Goal: Information Seeking & Learning: Learn about a topic

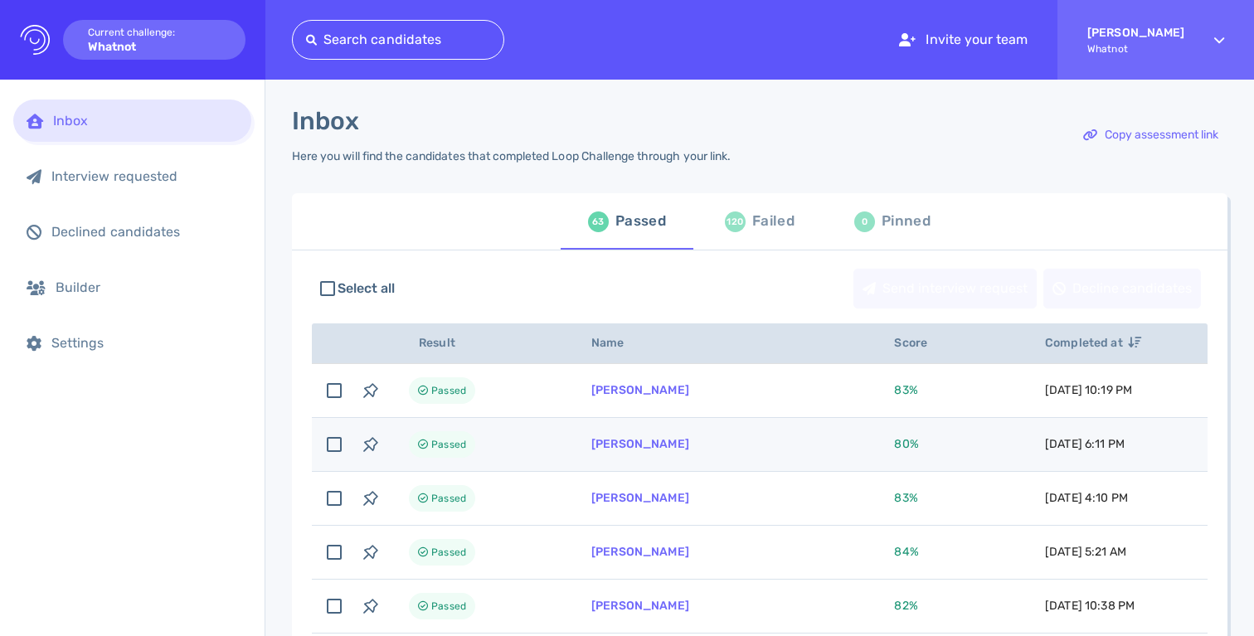
click at [708, 443] on td "[PERSON_NAME]" at bounding box center [722, 445] width 303 height 54
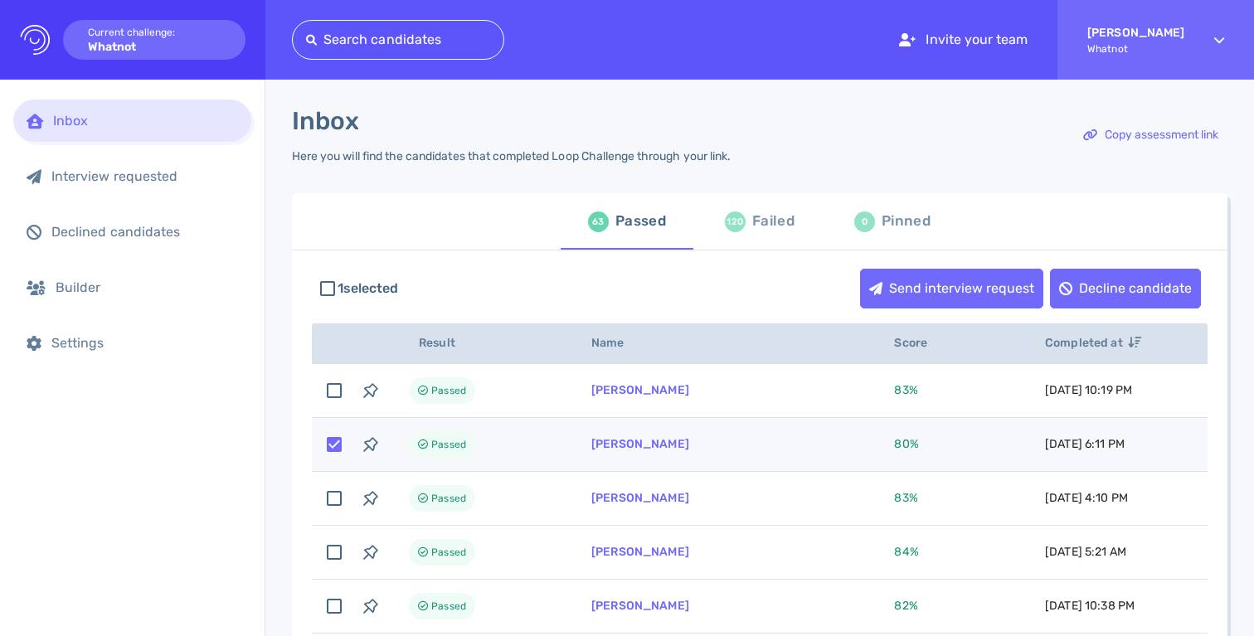
click at [723, 429] on td "[PERSON_NAME]" at bounding box center [722, 445] width 303 height 54
checkbox input "false"
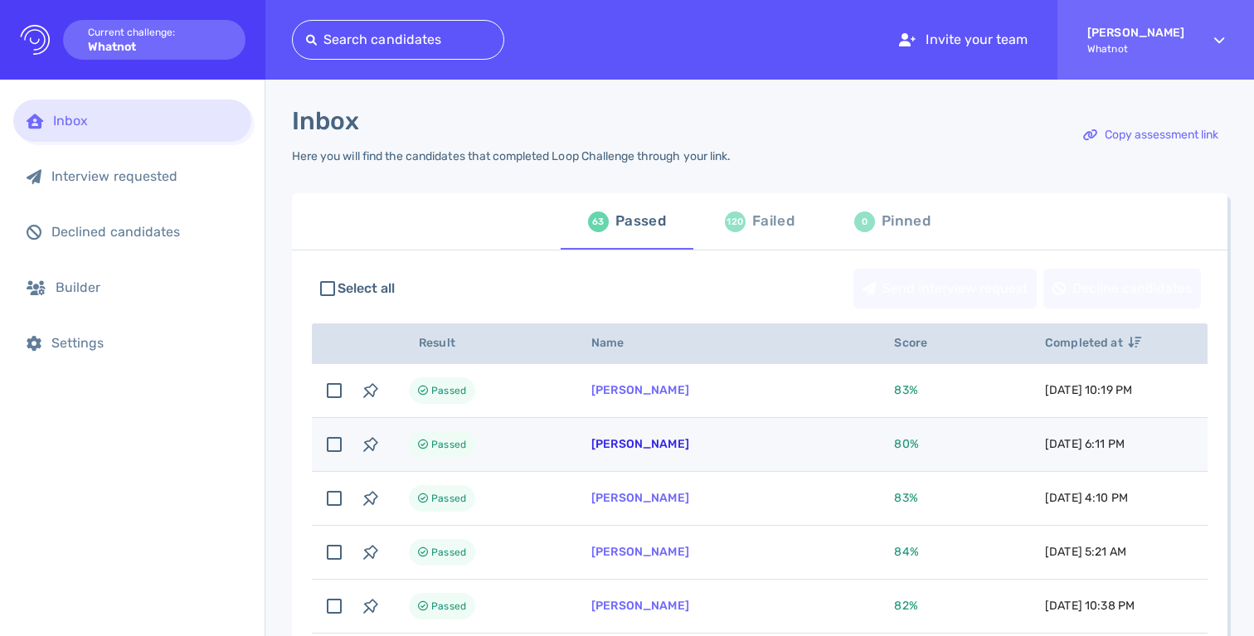
click at [614, 443] on link "[PERSON_NAME]" at bounding box center [640, 444] width 98 height 14
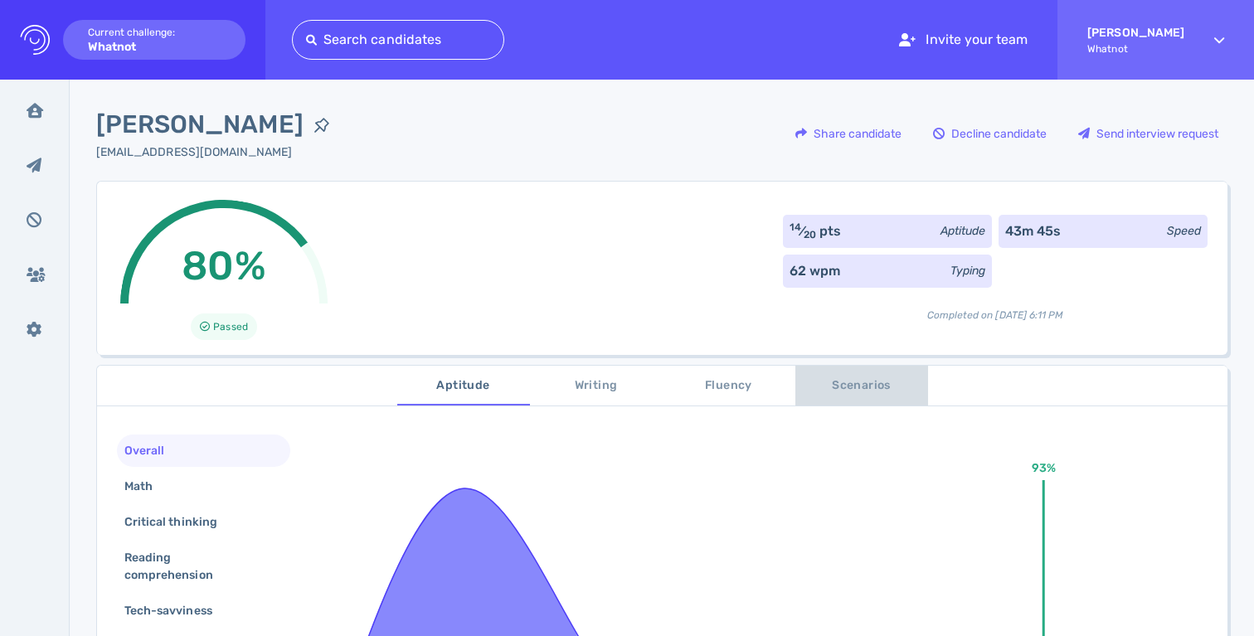
click at [839, 387] on span "Scenarios" at bounding box center [861, 386] width 113 height 21
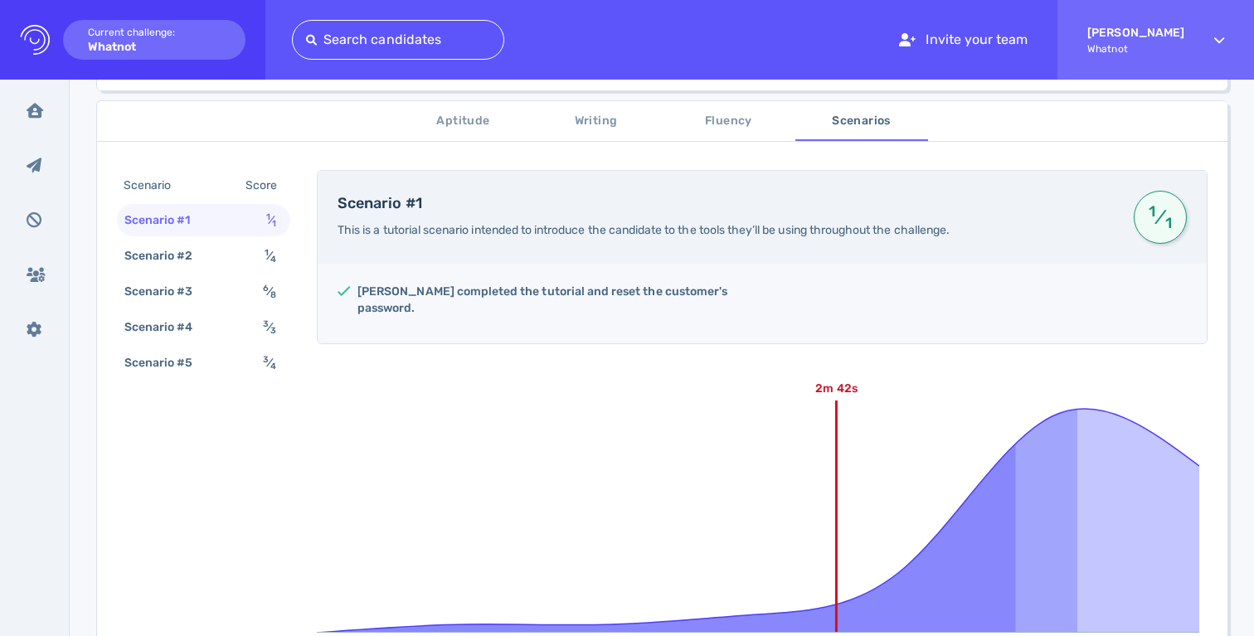
scroll to position [211, 0]
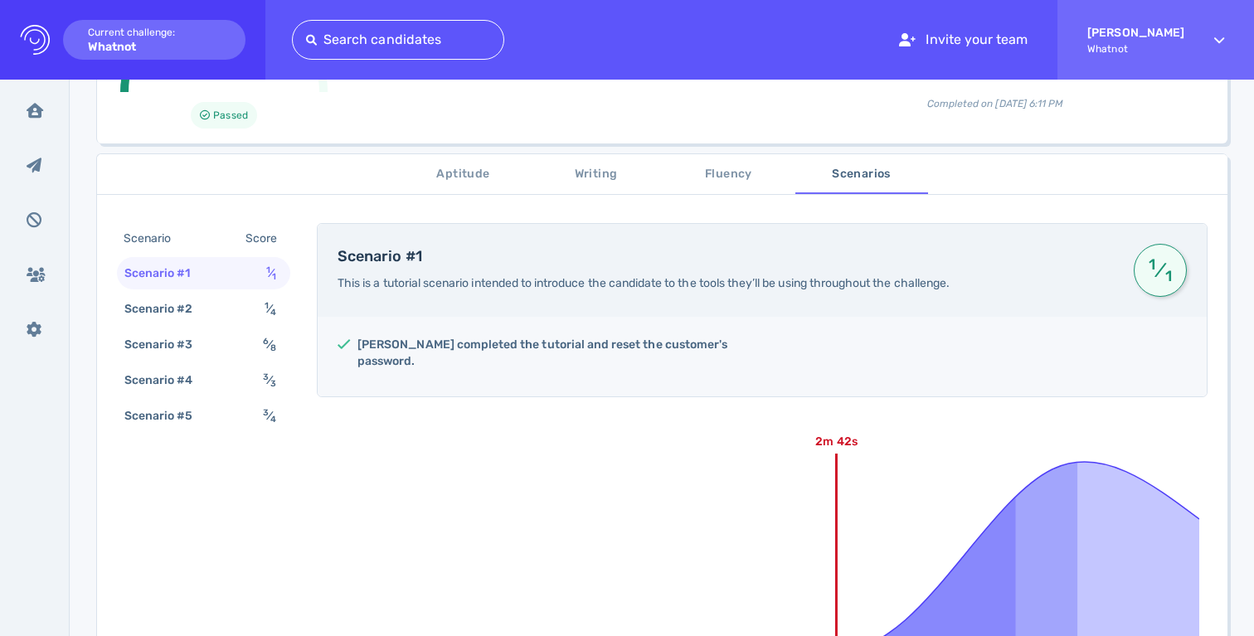
click at [459, 177] on span "Aptitude" at bounding box center [463, 174] width 113 height 21
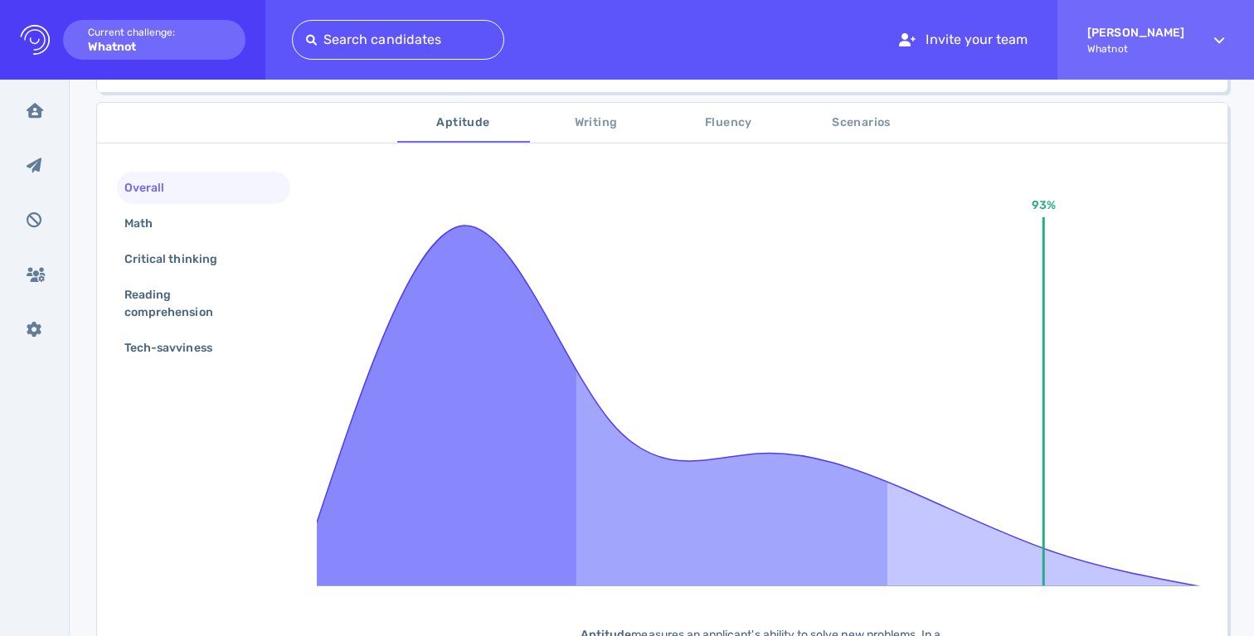
scroll to position [288, 0]
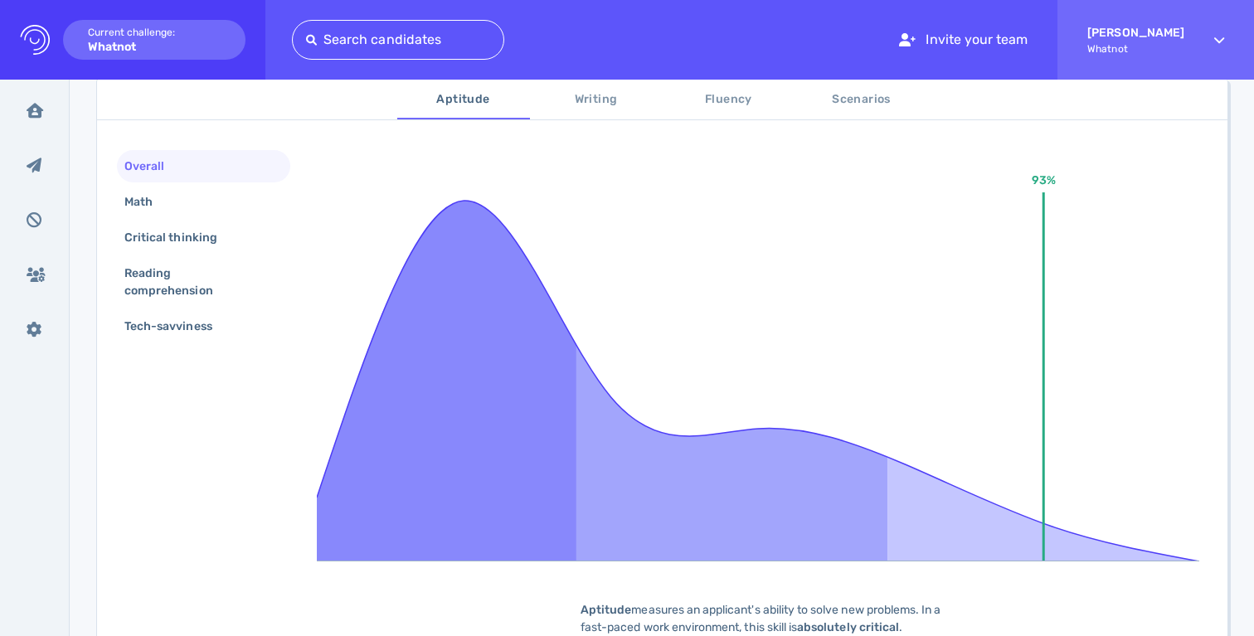
click at [594, 100] on span "Writing" at bounding box center [596, 100] width 113 height 21
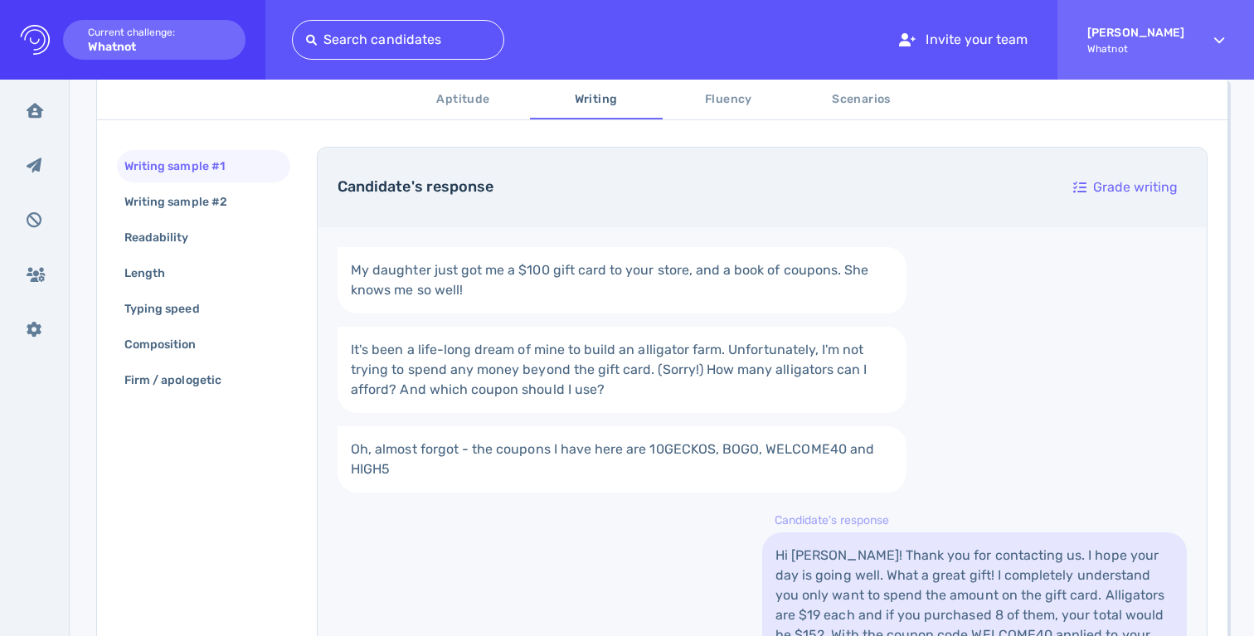
scroll to position [289, 0]
click at [702, 96] on span "Fluency" at bounding box center [728, 100] width 113 height 21
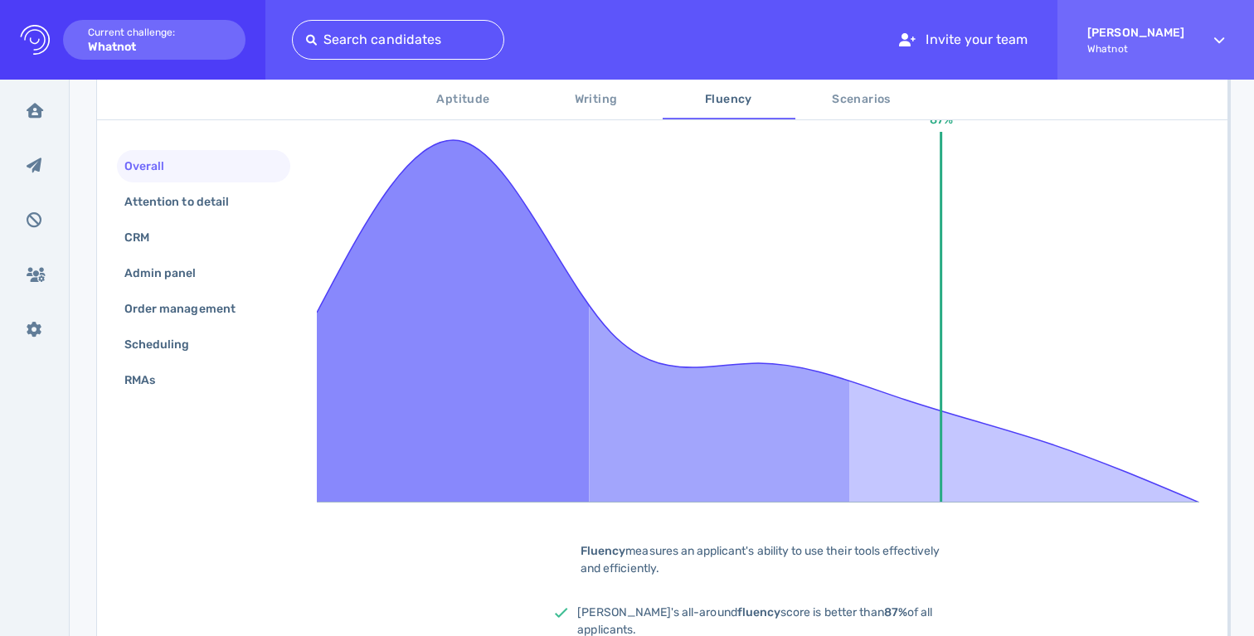
click at [455, 88] on button "Aptitude" at bounding box center [463, 100] width 133 height 40
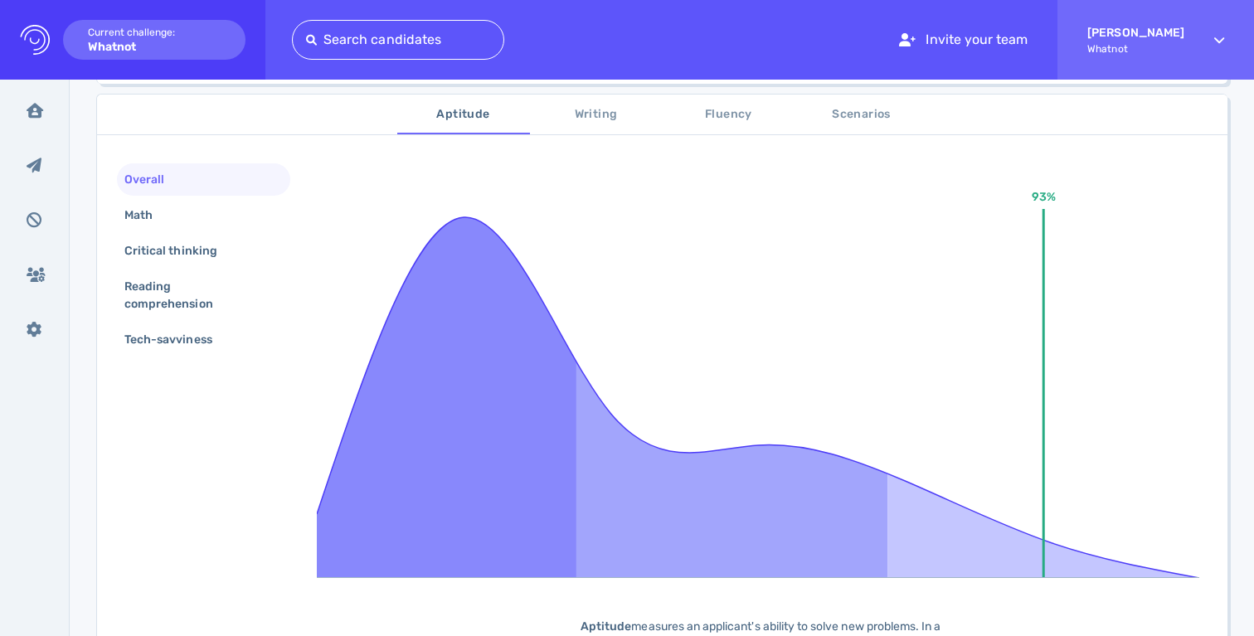
scroll to position [270, 0]
click at [723, 124] on span "Fluency" at bounding box center [728, 115] width 113 height 21
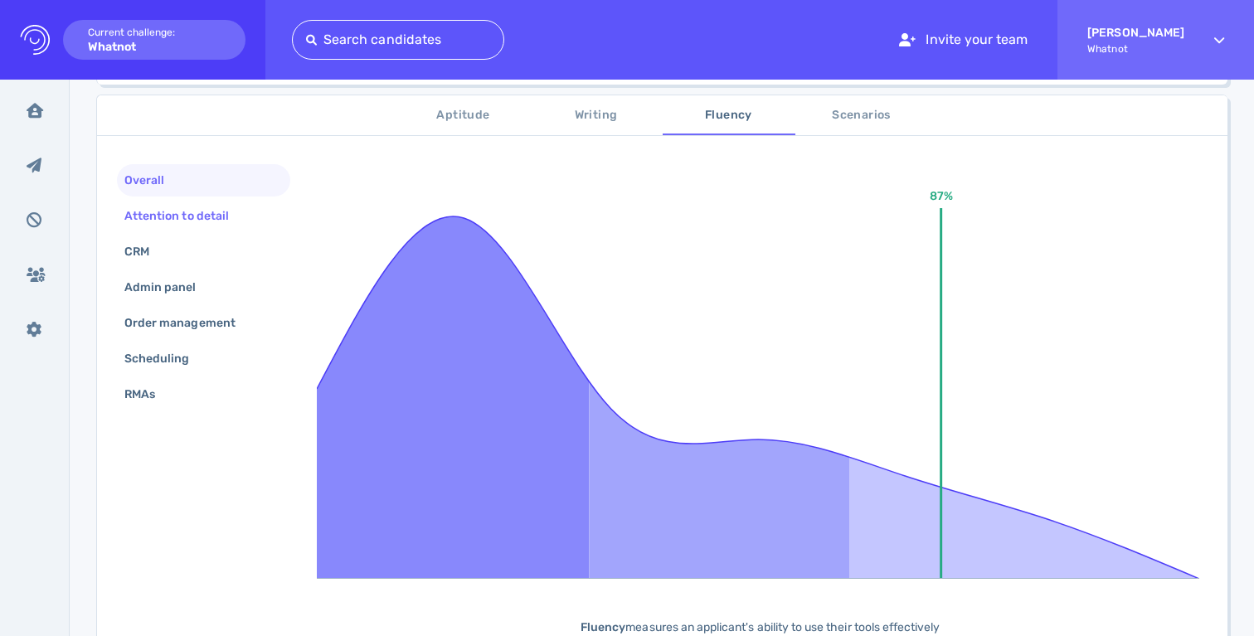
click at [146, 217] on div "Attention to detail" at bounding box center [185, 216] width 128 height 24
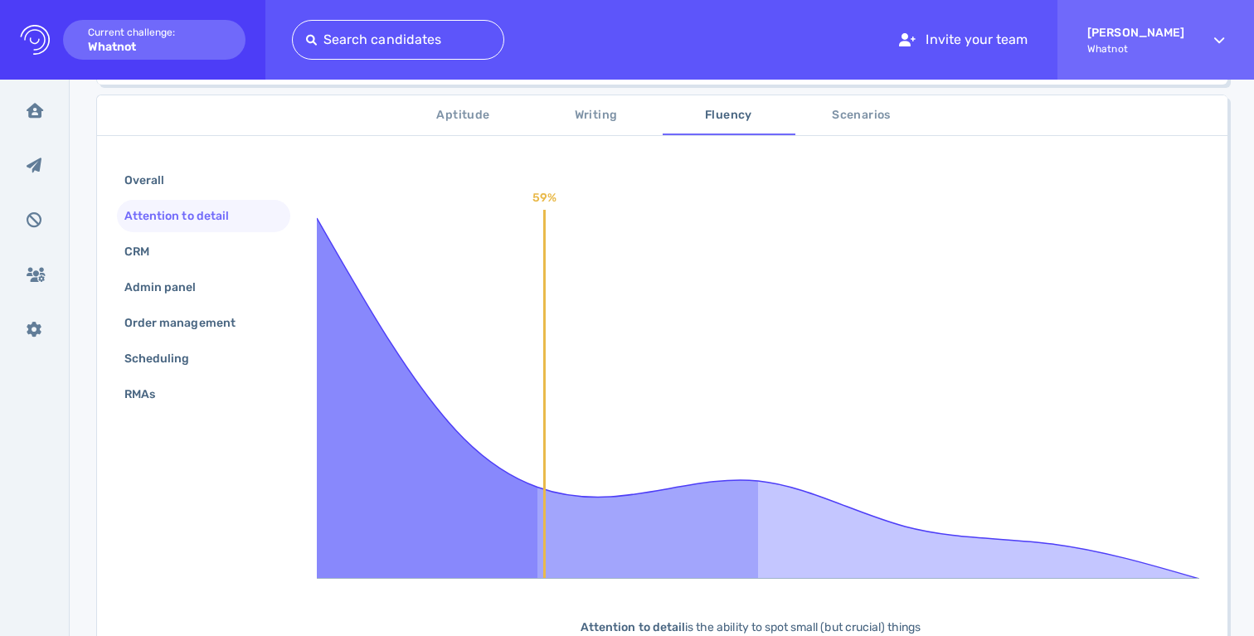
click at [133, 268] on div "Overall Attention to detail CRM Admin panel Order management Scheduling RMAs" at bounding box center [203, 289] width 173 height 250
click at [135, 255] on div "CRM" at bounding box center [145, 252] width 48 height 24
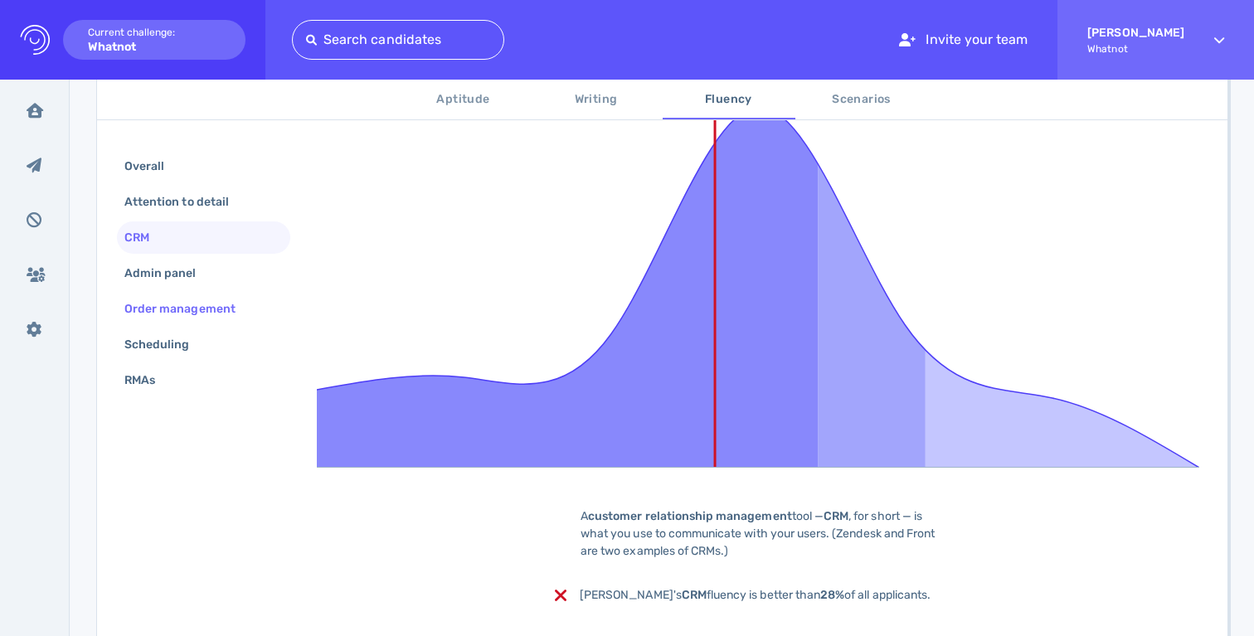
scroll to position [402, 0]
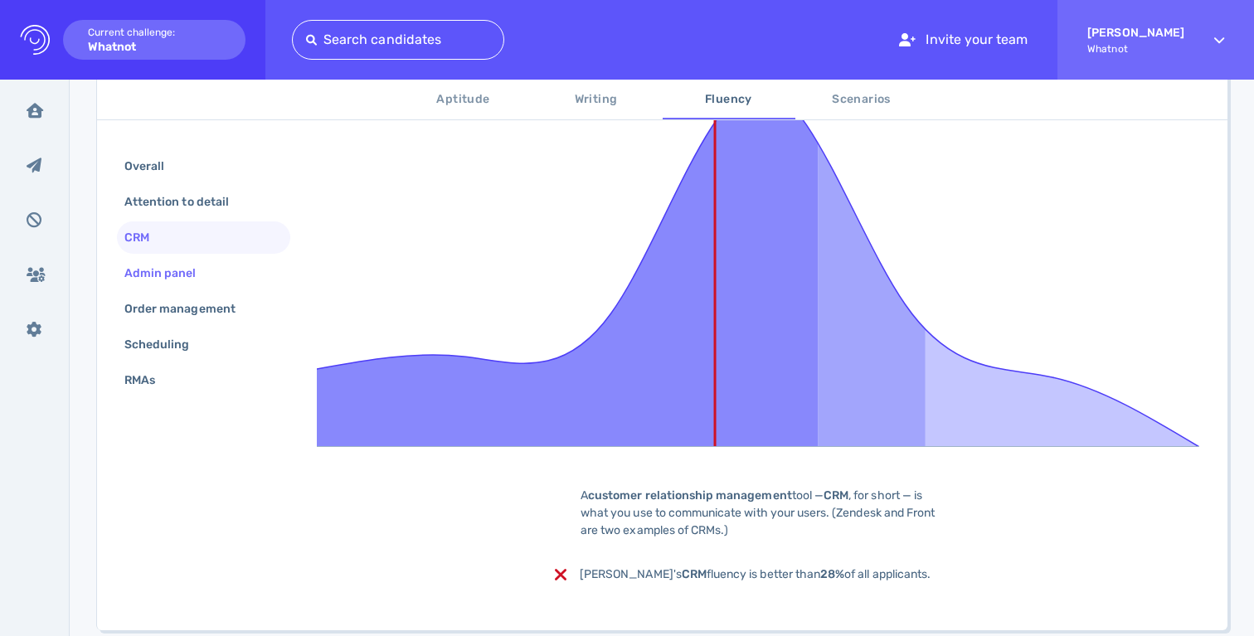
click at [158, 257] on div "Admin panel" at bounding box center [203, 273] width 173 height 32
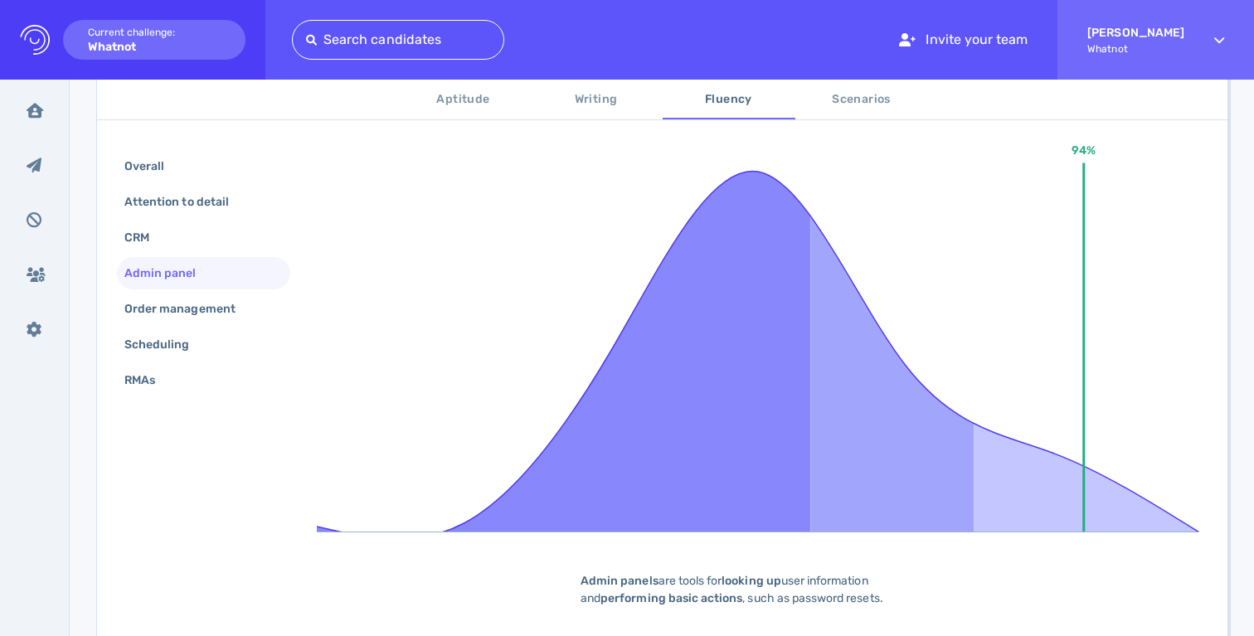
scroll to position [445, 0]
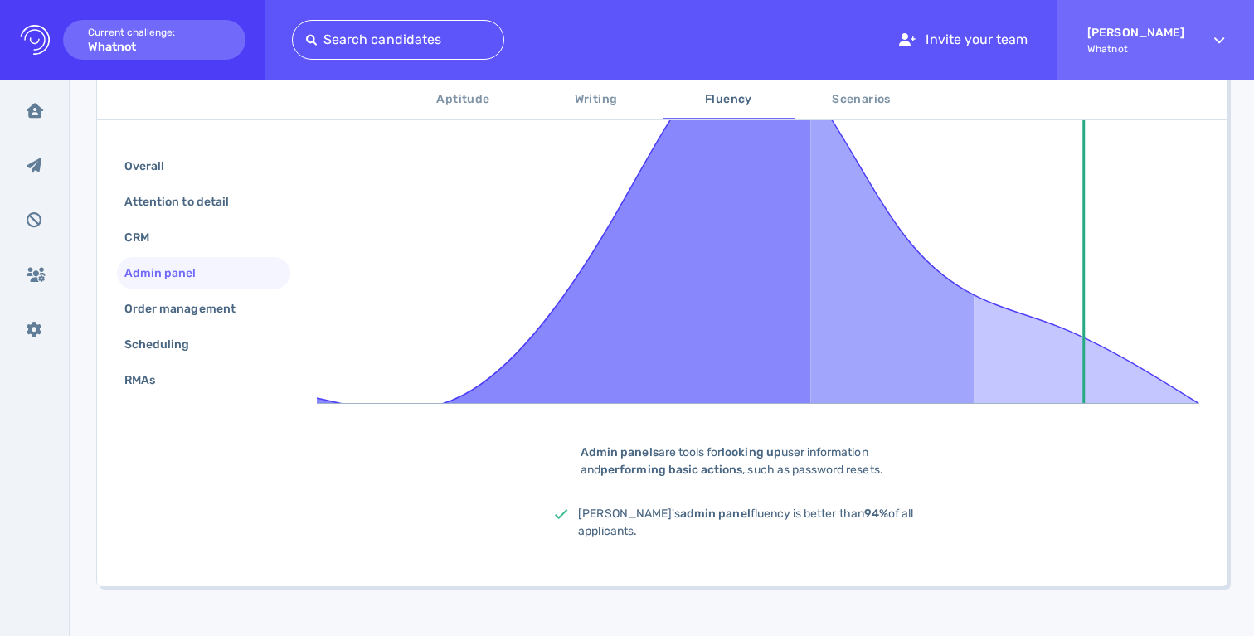
click at [721, 463] on div "Admin panels are tools for looking up user information and performing basic act…" at bounding box center [762, 461] width 415 height 35
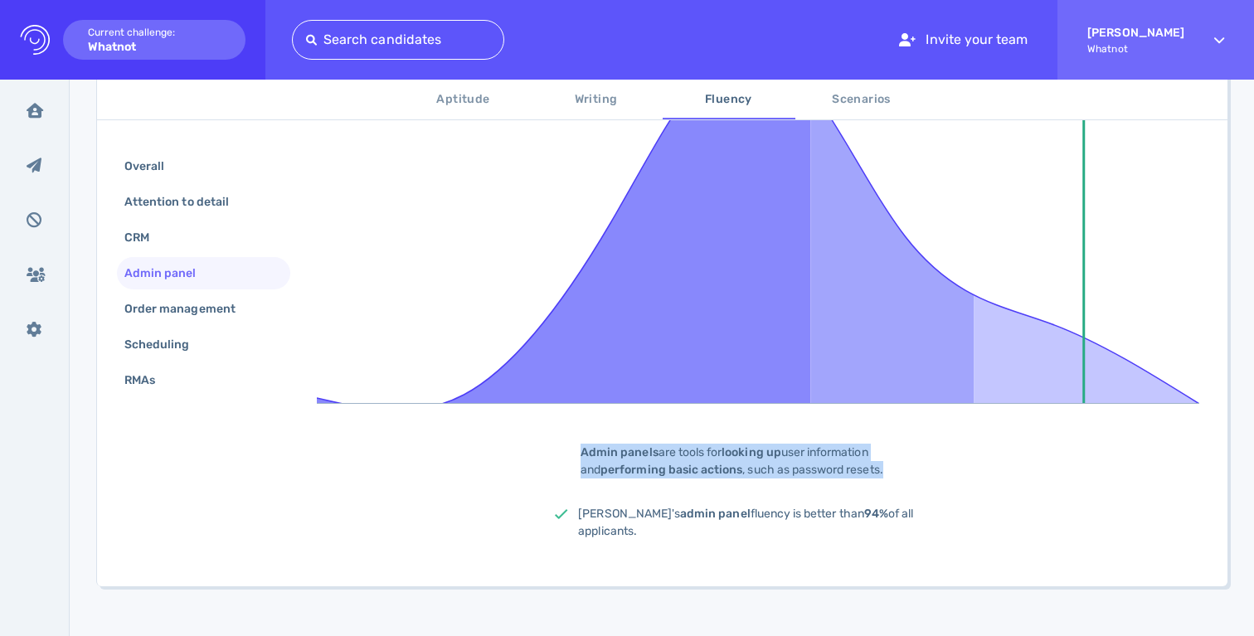
click at [721, 463] on div "Admin panels are tools for looking up user information and performing basic act…" at bounding box center [762, 461] width 415 height 35
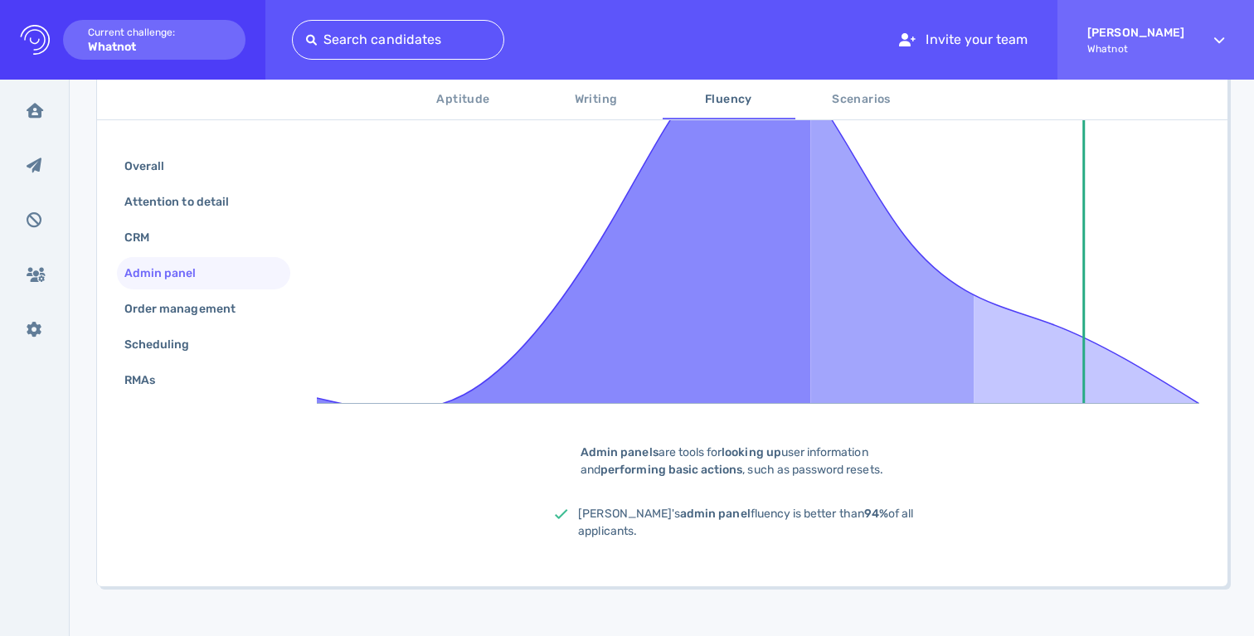
click at [708, 463] on b "performing basic actions" at bounding box center [671, 470] width 142 height 14
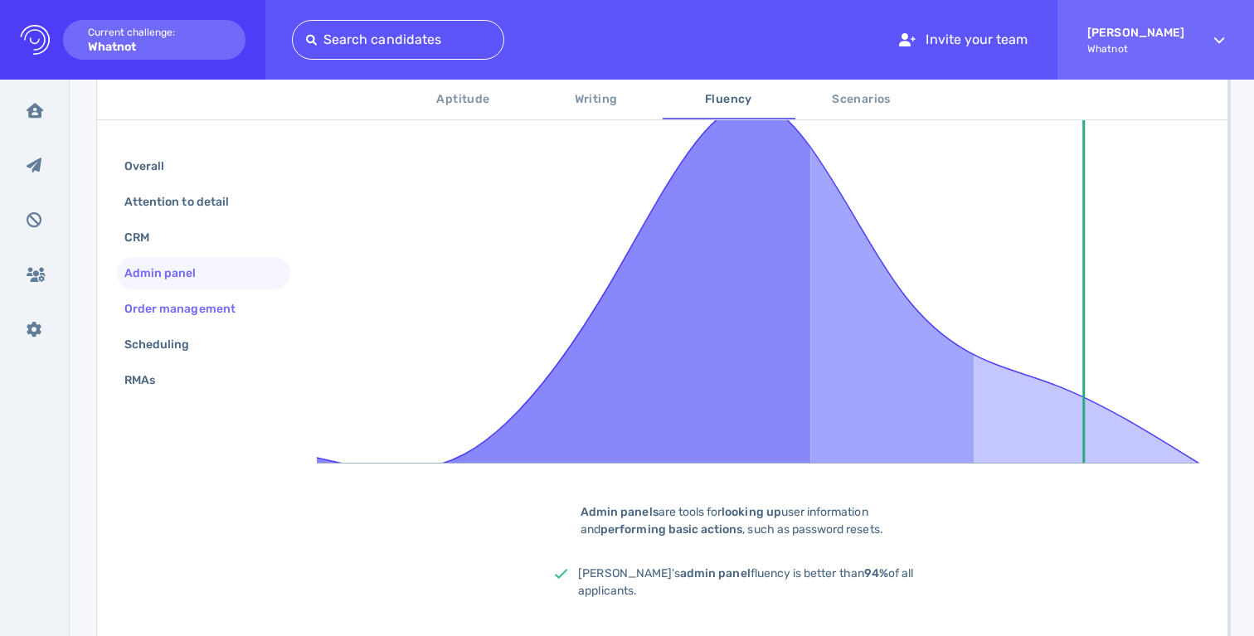
click at [213, 303] on div "Order management" at bounding box center [188, 309] width 134 height 24
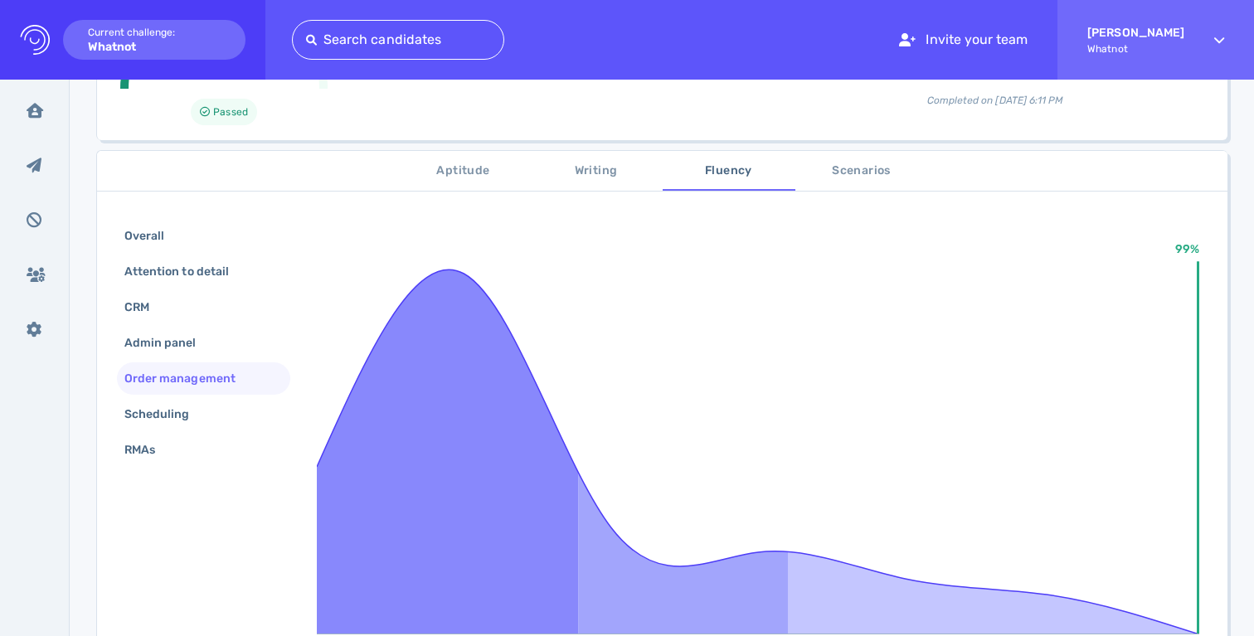
scroll to position [445, 0]
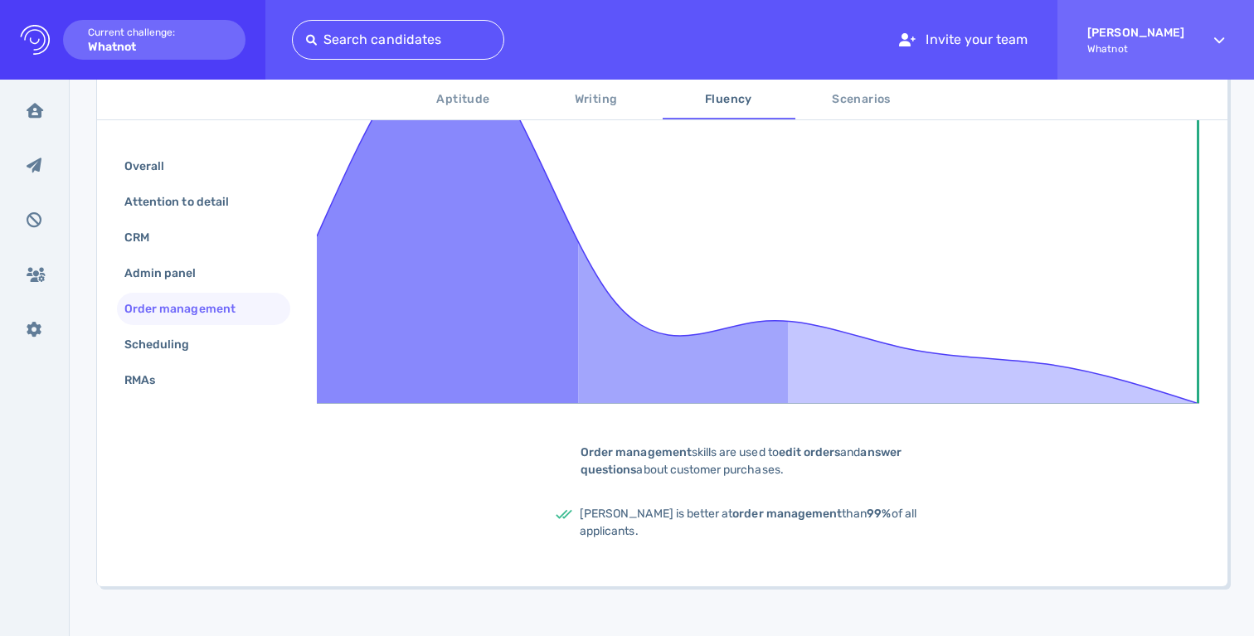
click at [661, 461] on div "Order management skills are used to edit orders and answer questions about cust…" at bounding box center [762, 461] width 415 height 35
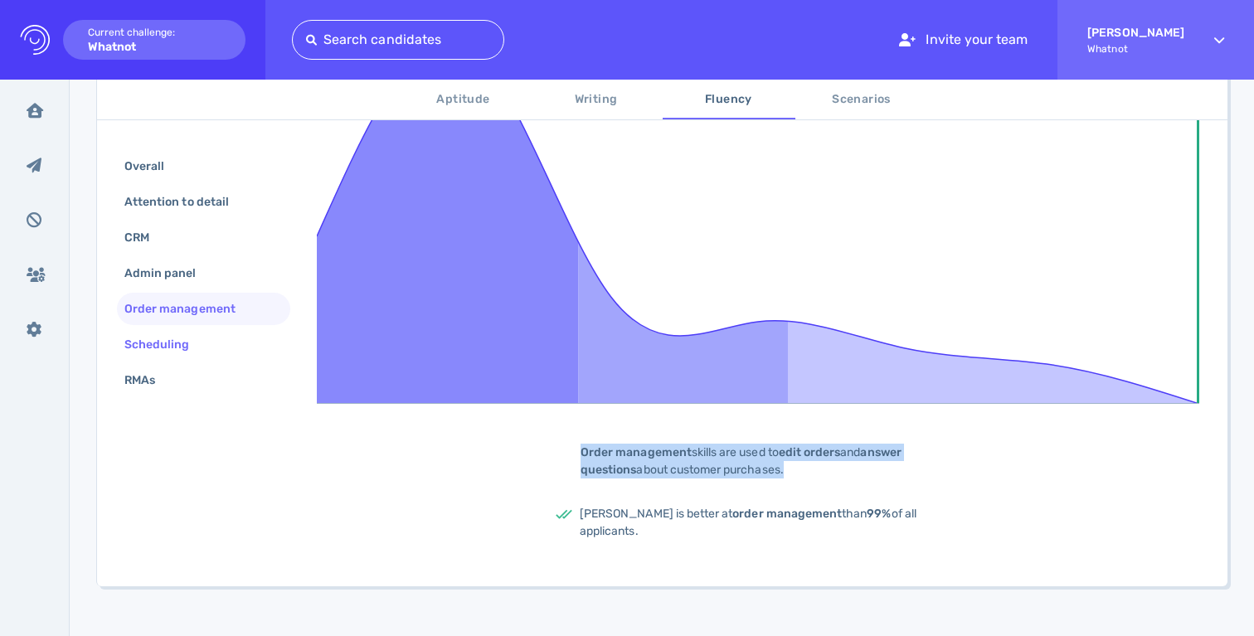
click at [182, 332] on div "Scheduling" at bounding box center [203, 344] width 173 height 32
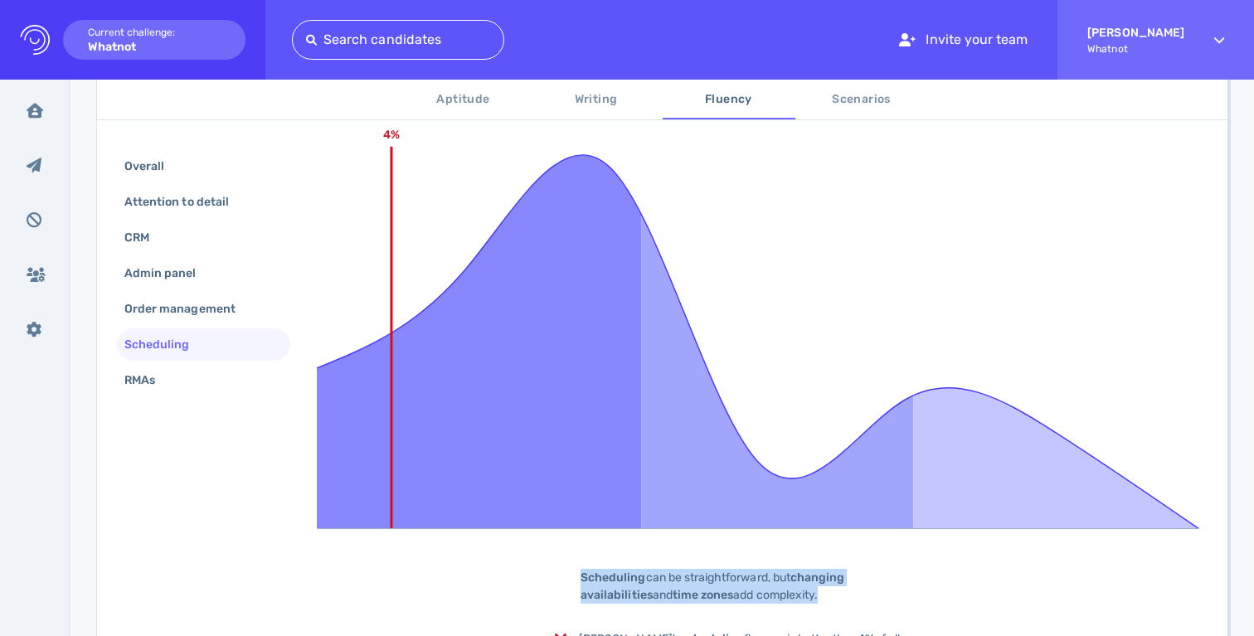
scroll to position [314, 0]
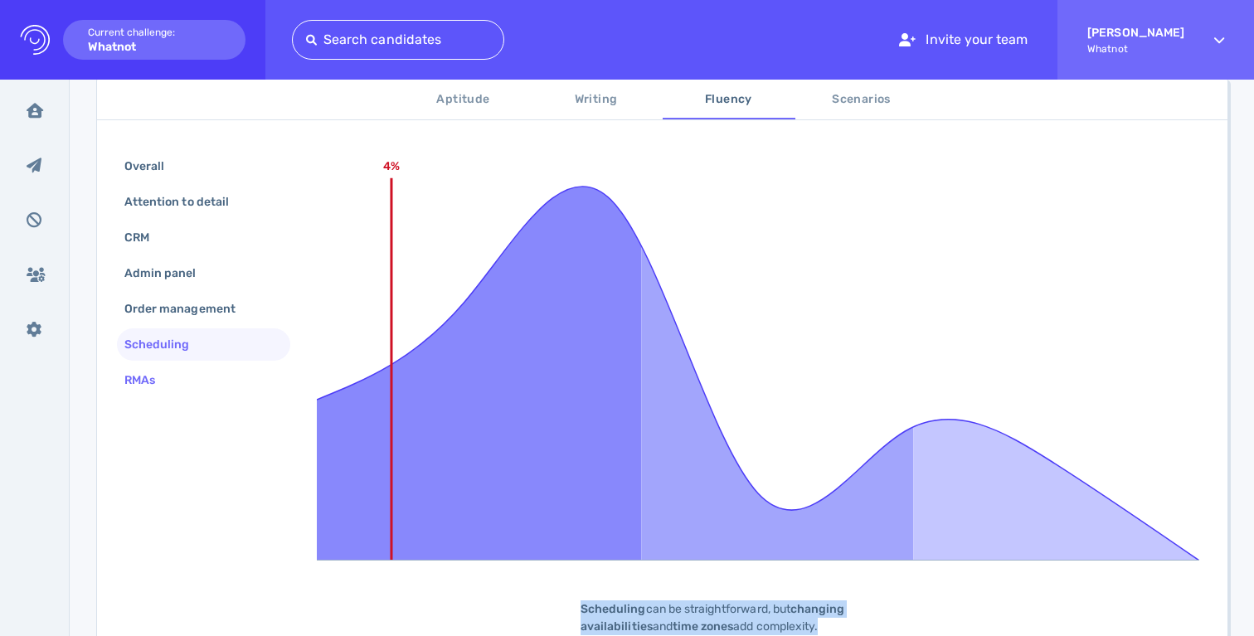
click at [163, 370] on div "RMAs" at bounding box center [148, 380] width 54 height 24
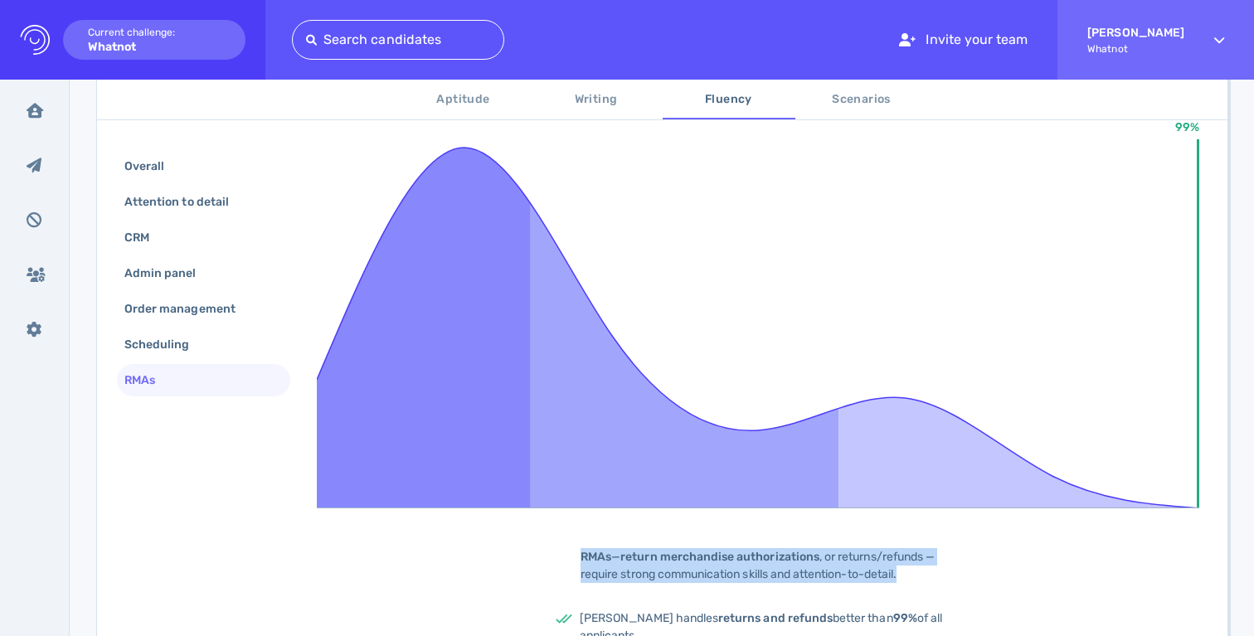
scroll to position [72, 0]
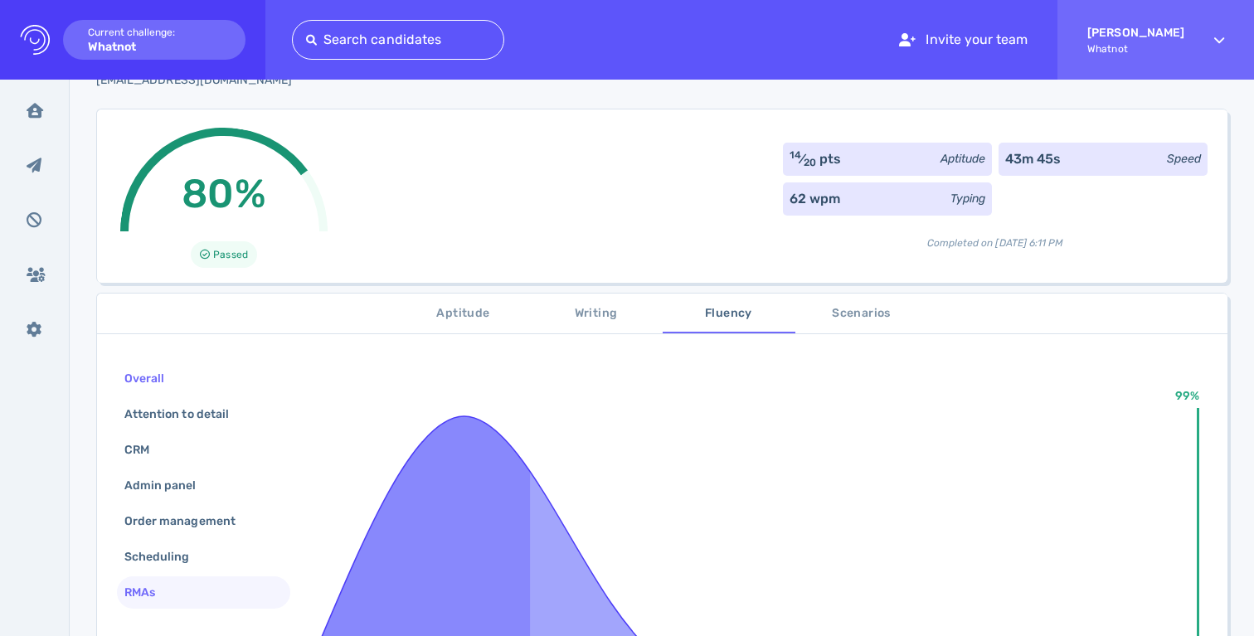
click at [158, 374] on div "Overall" at bounding box center [152, 379] width 63 height 24
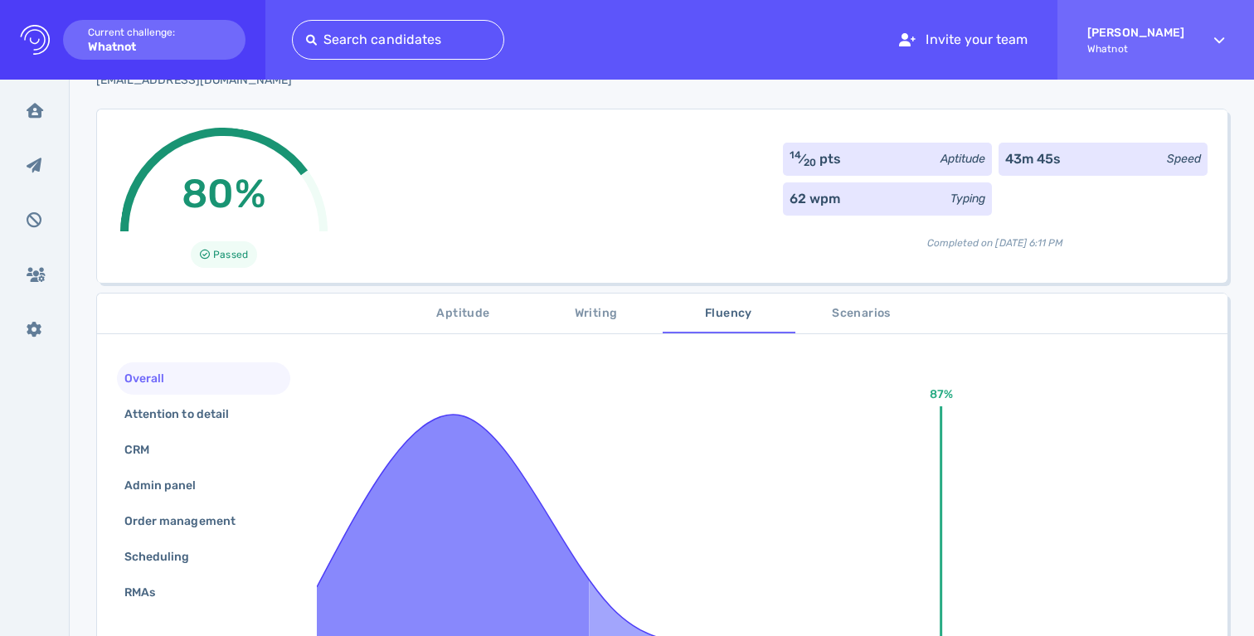
click at [854, 308] on span "Scenarios" at bounding box center [861, 313] width 113 height 21
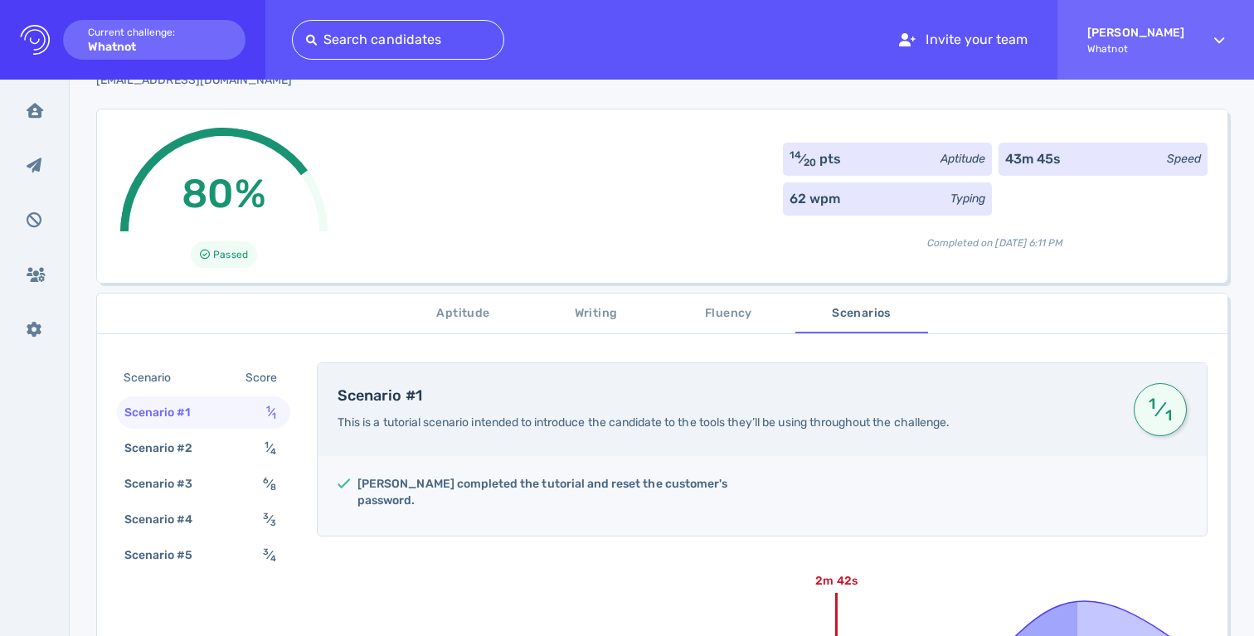
click at [585, 311] on span "Writing" at bounding box center [596, 313] width 113 height 21
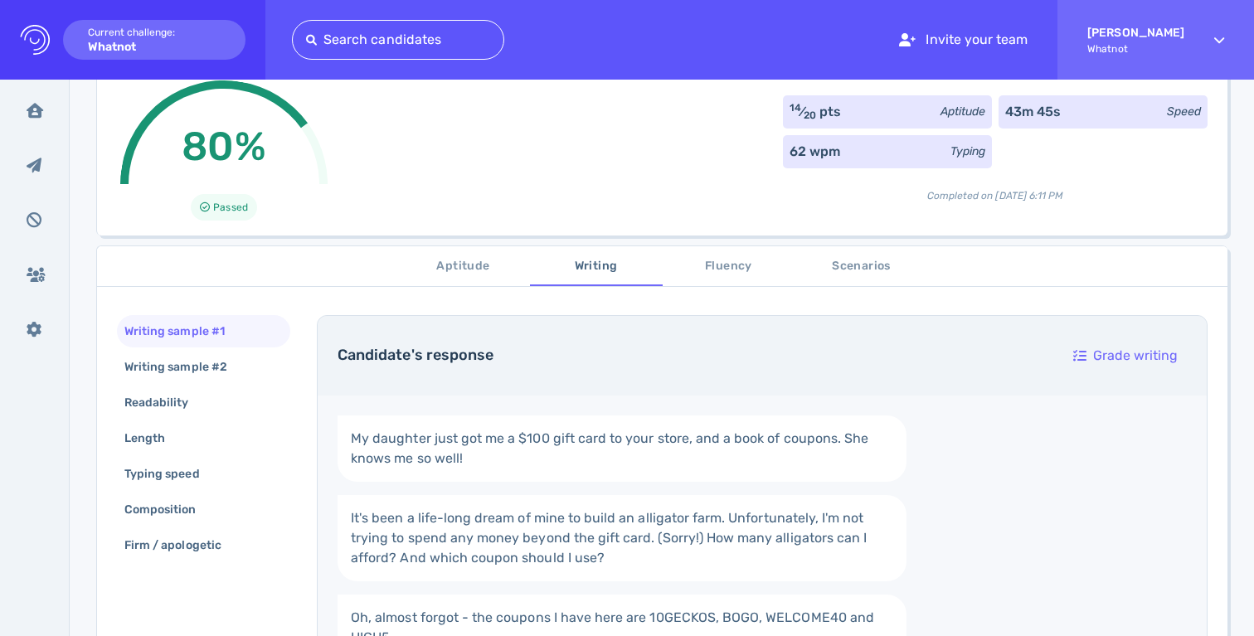
scroll to position [141, 0]
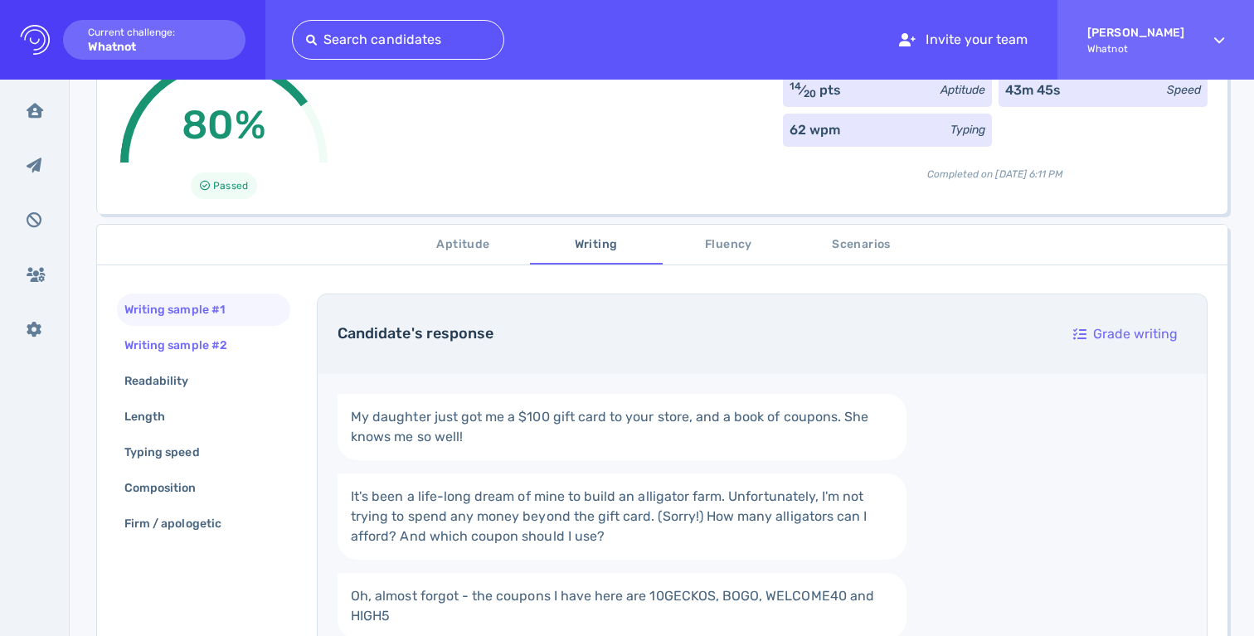
click at [154, 347] on div "Writing sample #2" at bounding box center [184, 345] width 126 height 24
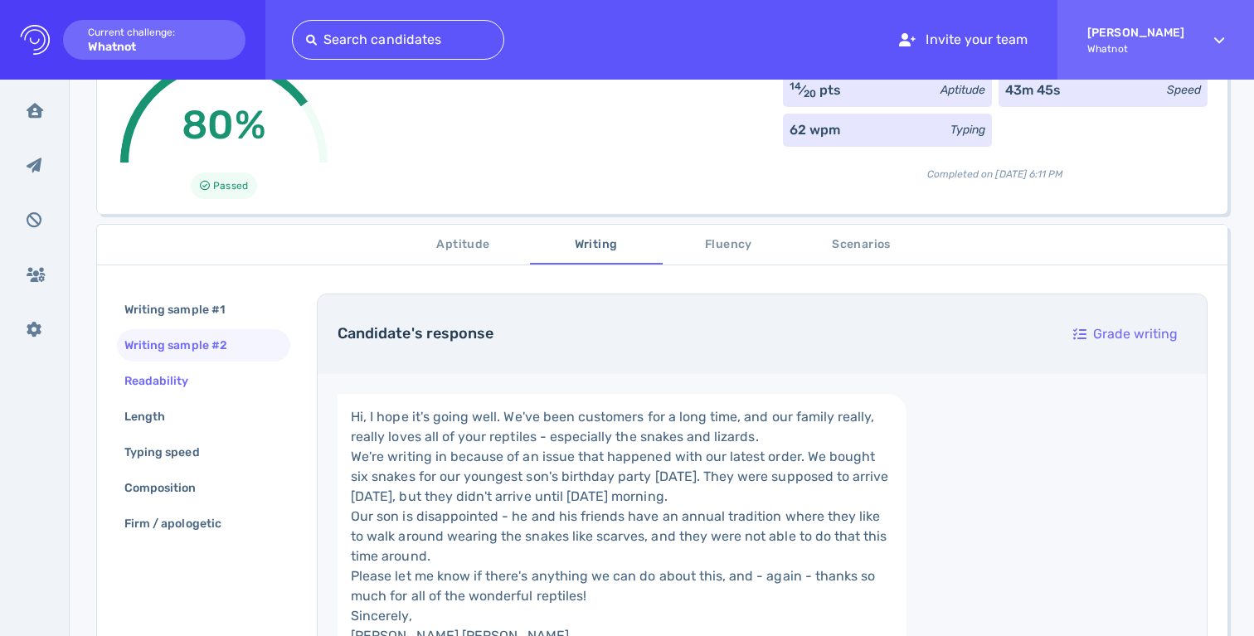
click at [156, 388] on div "Readability" at bounding box center [165, 381] width 88 height 24
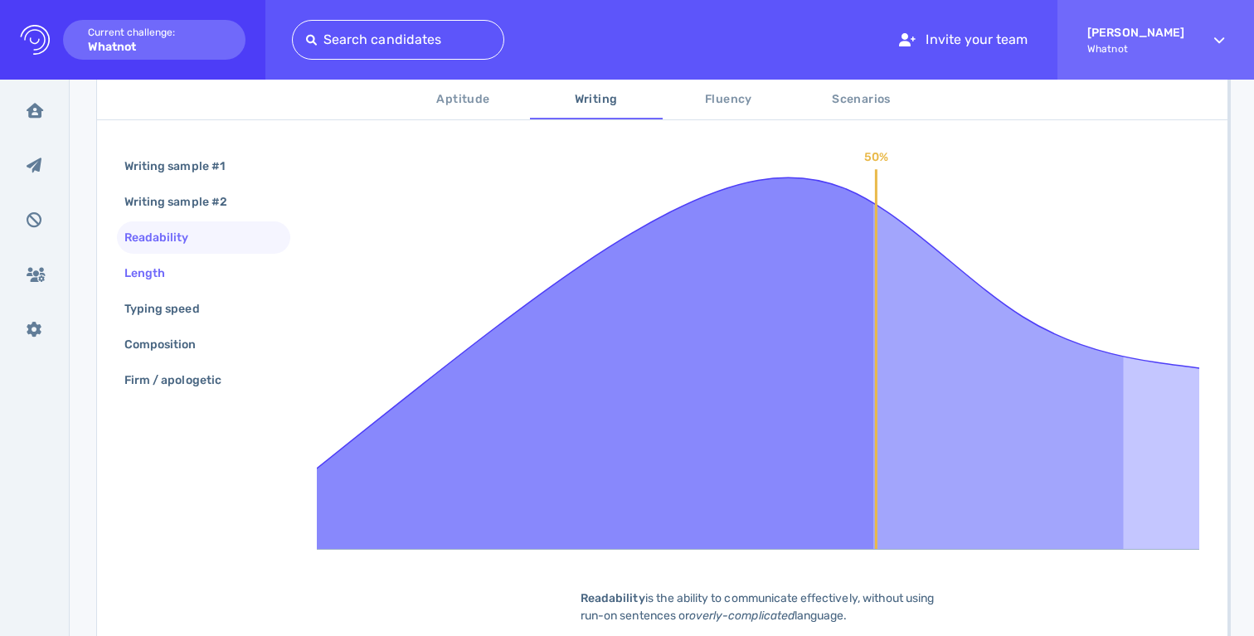
click at [158, 276] on div "Length" at bounding box center [153, 273] width 64 height 24
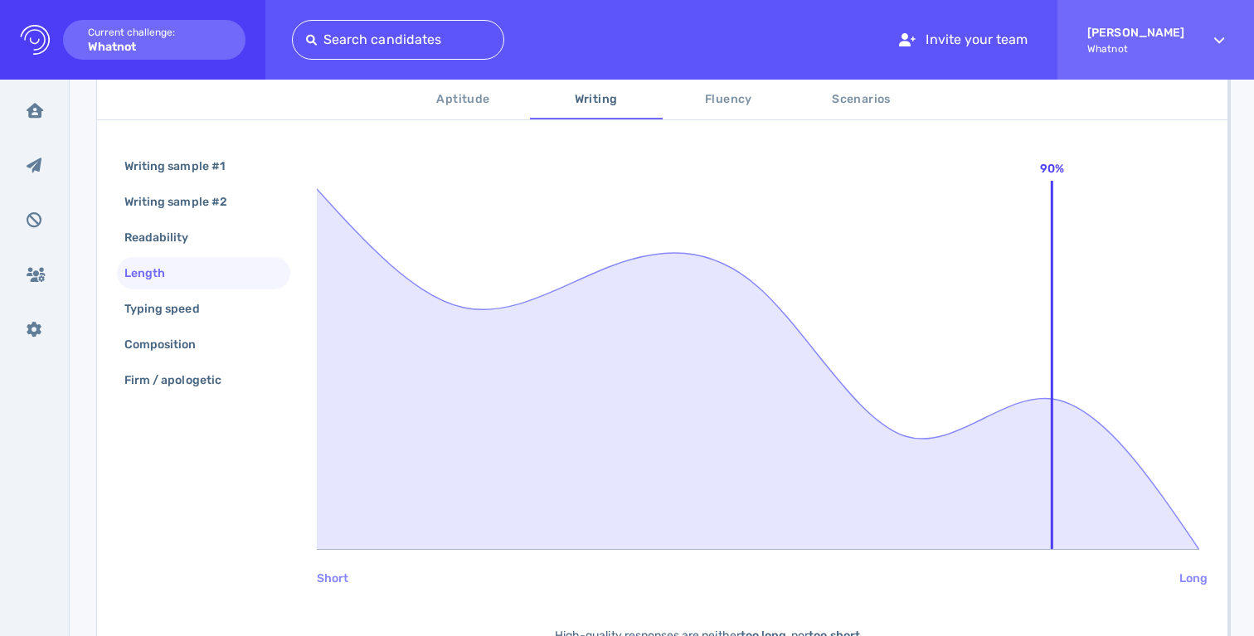
scroll to position [275, 0]
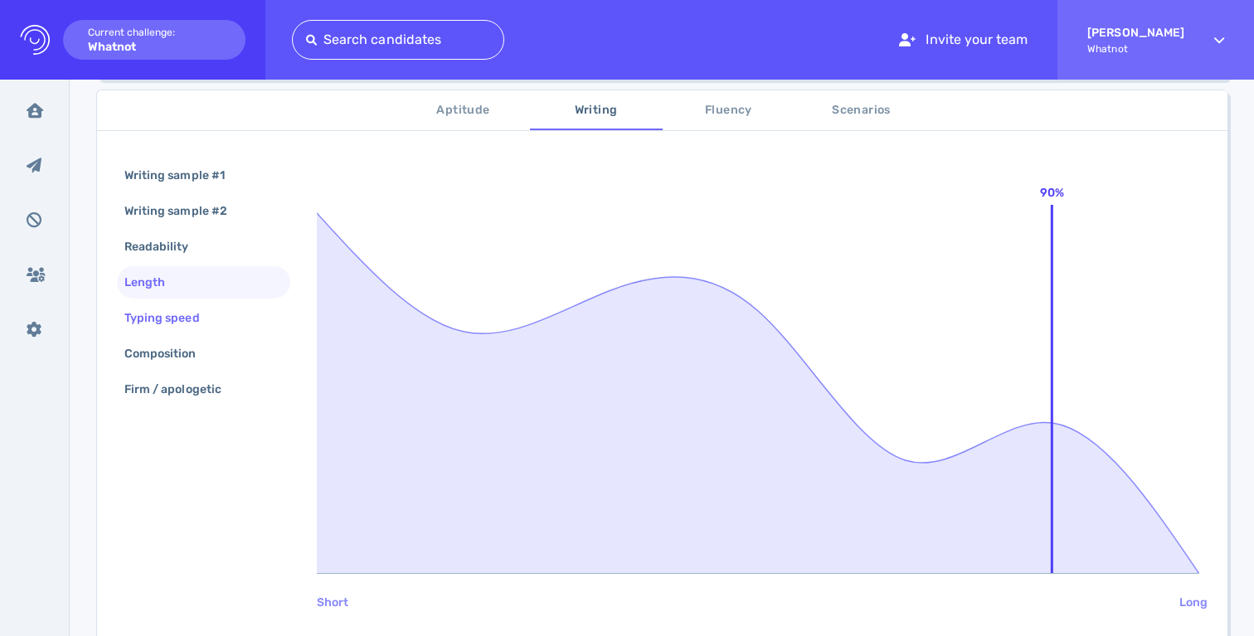
click at [164, 318] on div "Typing speed" at bounding box center [170, 318] width 99 height 24
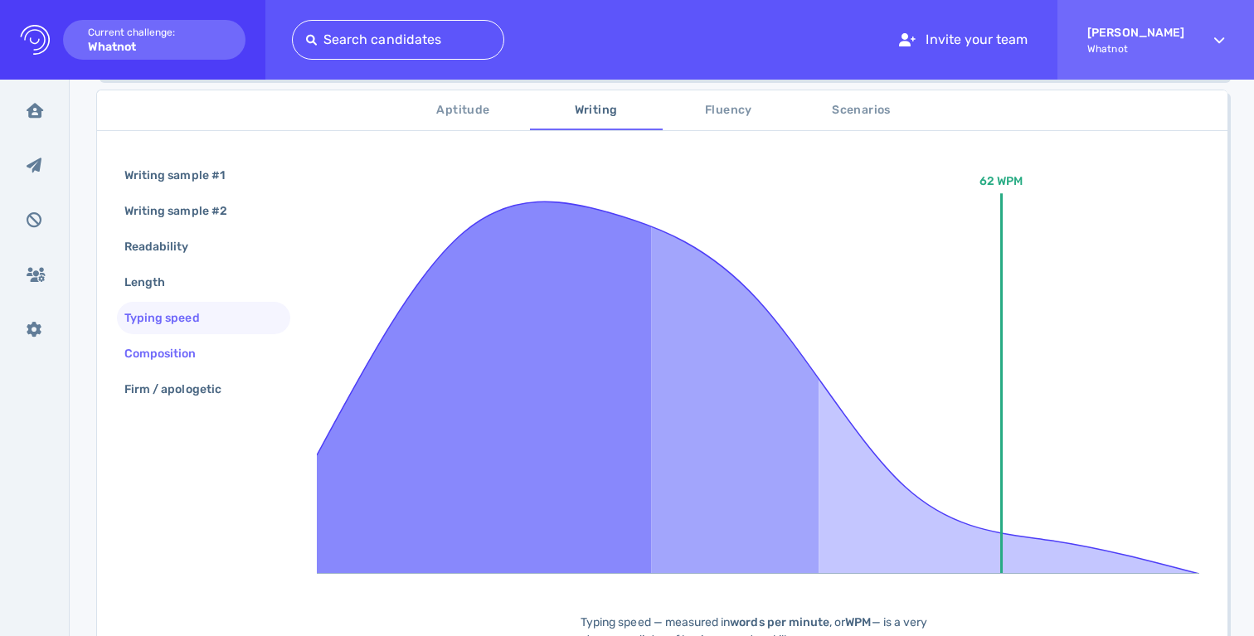
click at [165, 347] on div "Composition" at bounding box center [168, 354] width 95 height 24
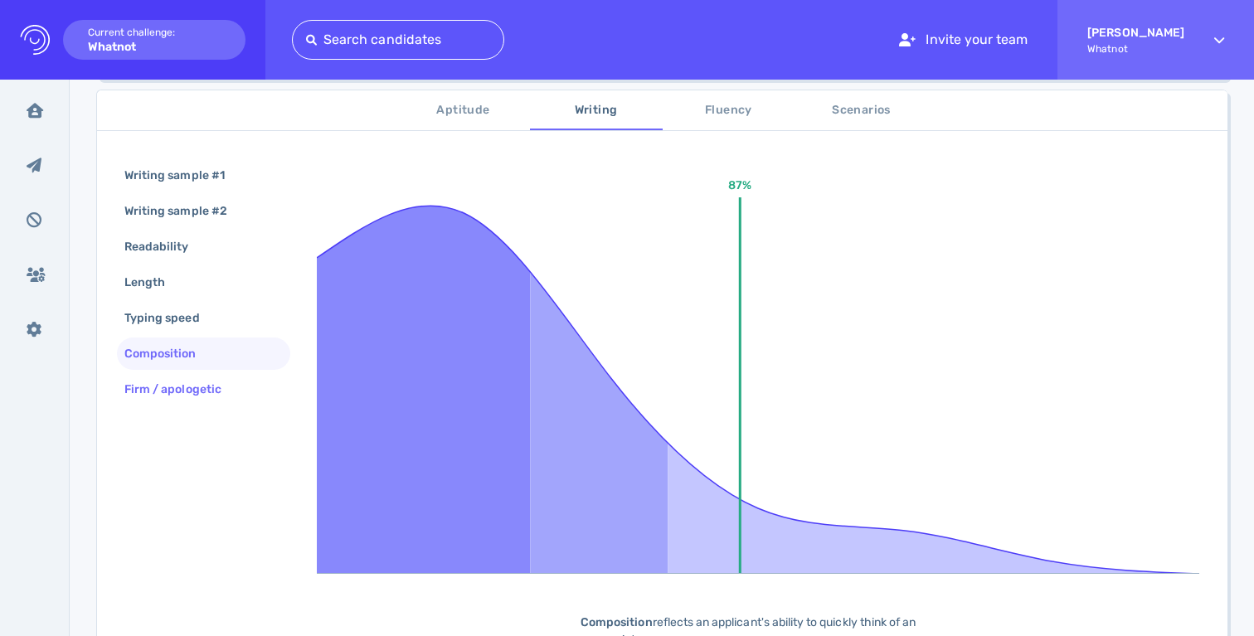
click at [163, 397] on div "Firm / apologetic" at bounding box center [181, 389] width 120 height 24
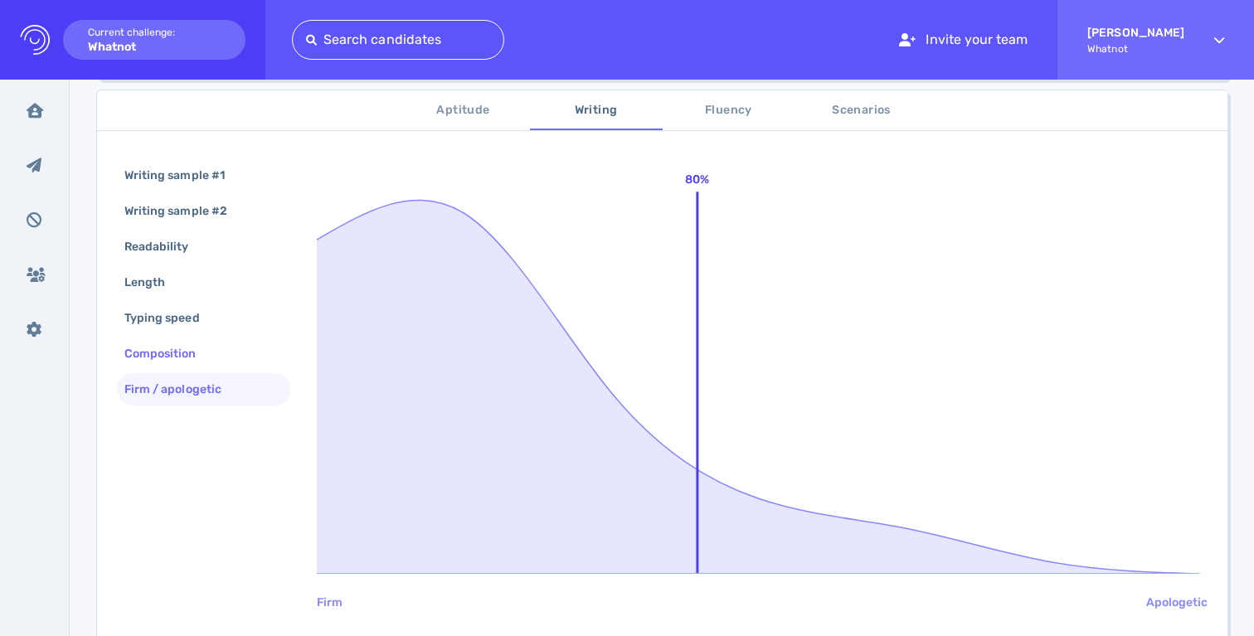
click at [168, 358] on div "Composition" at bounding box center [168, 354] width 95 height 24
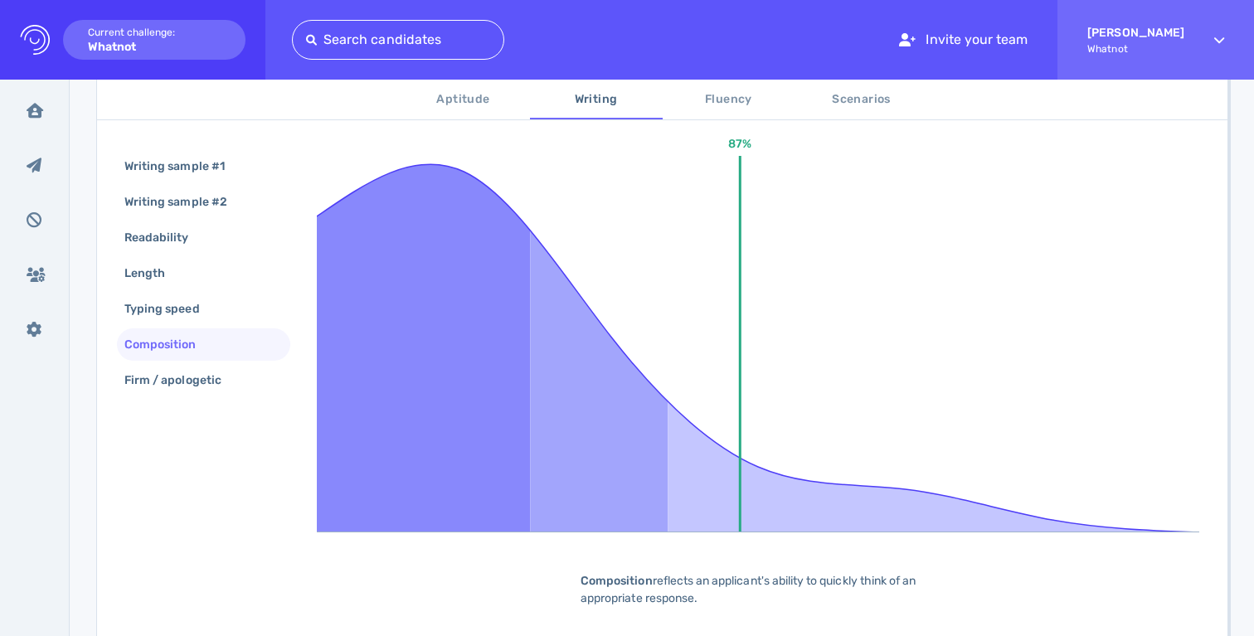
scroll to position [400, 0]
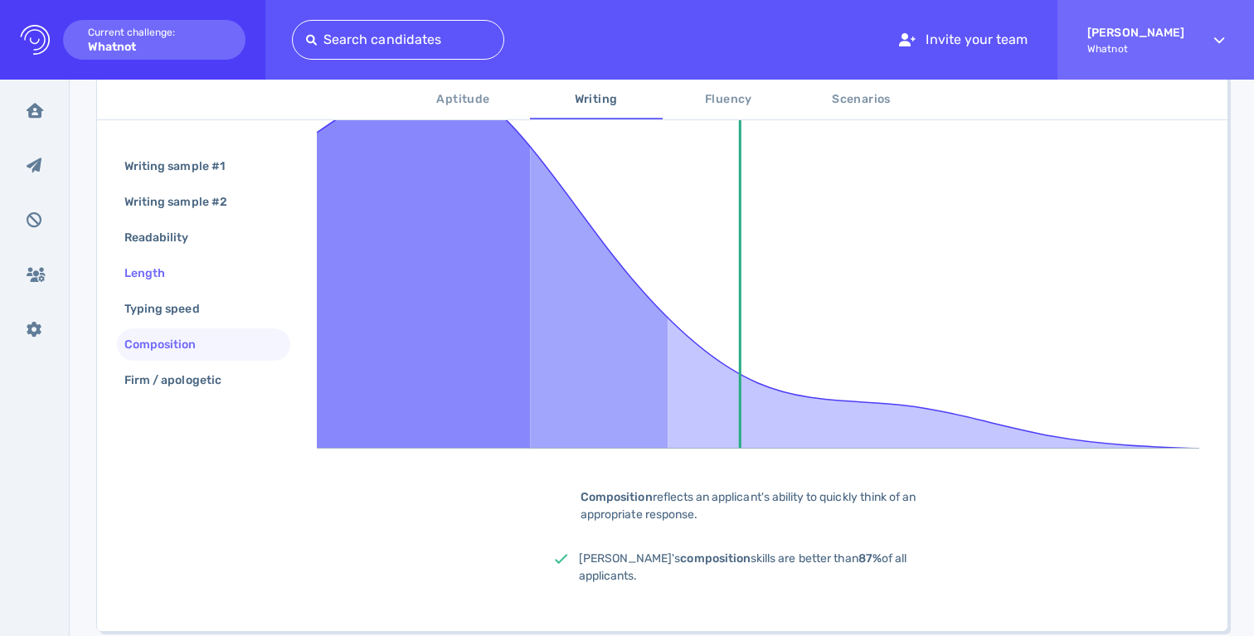
click at [164, 259] on div "Length" at bounding box center [203, 273] width 173 height 32
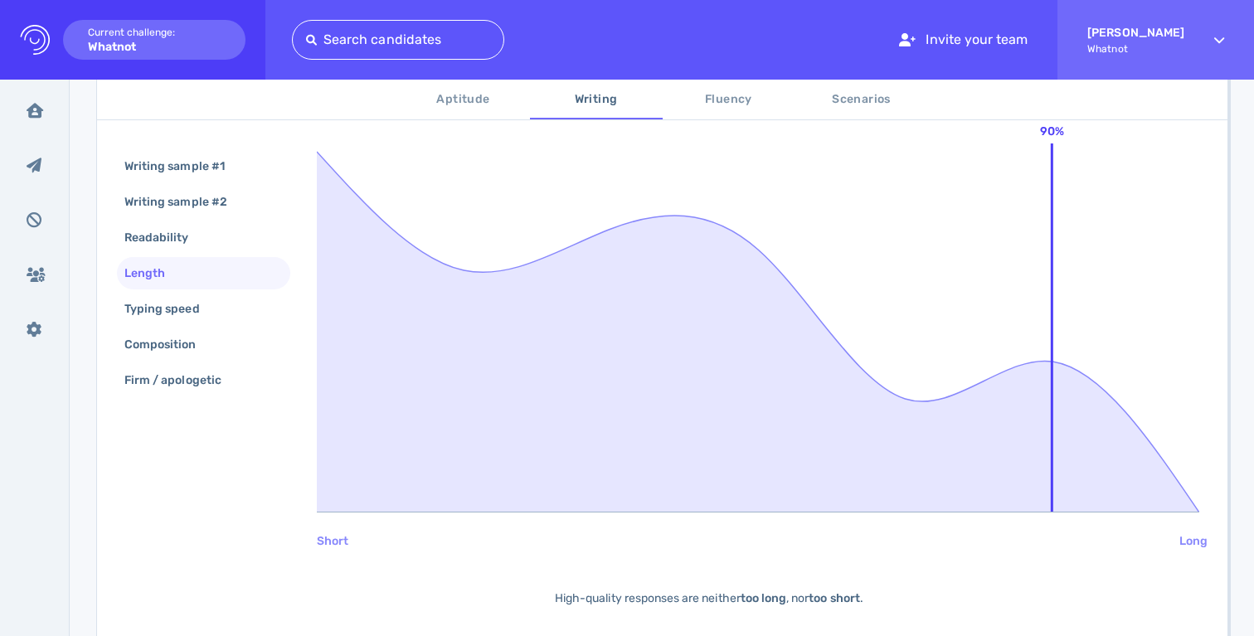
scroll to position [219, 0]
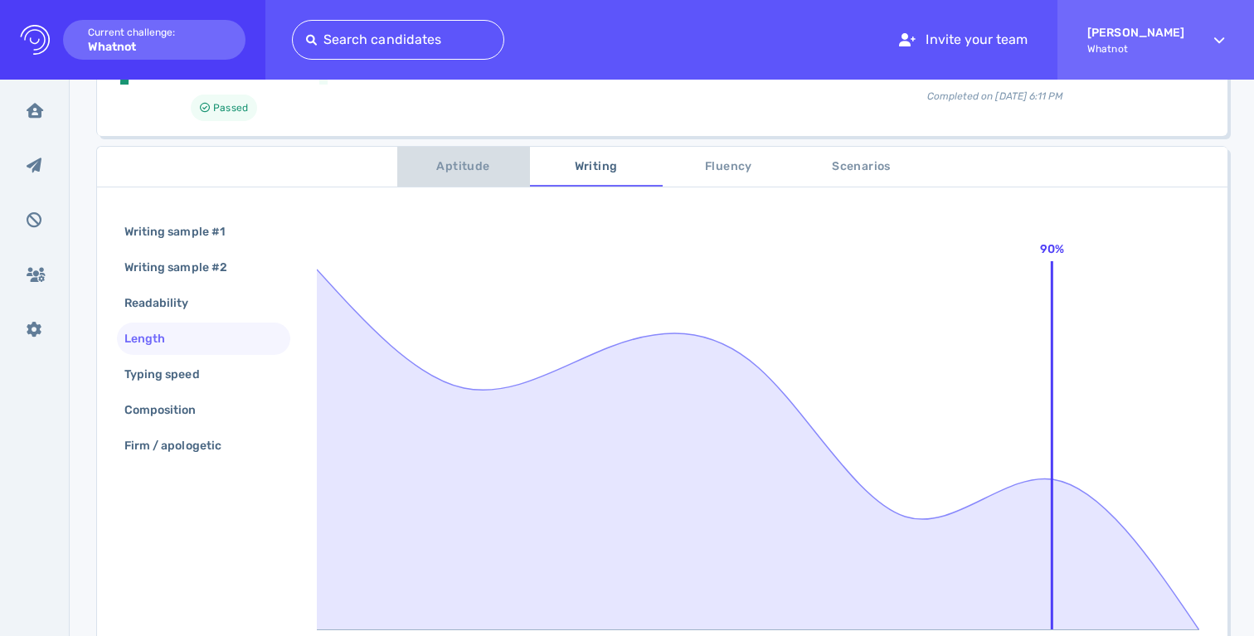
click at [474, 167] on span "Aptitude" at bounding box center [463, 167] width 113 height 21
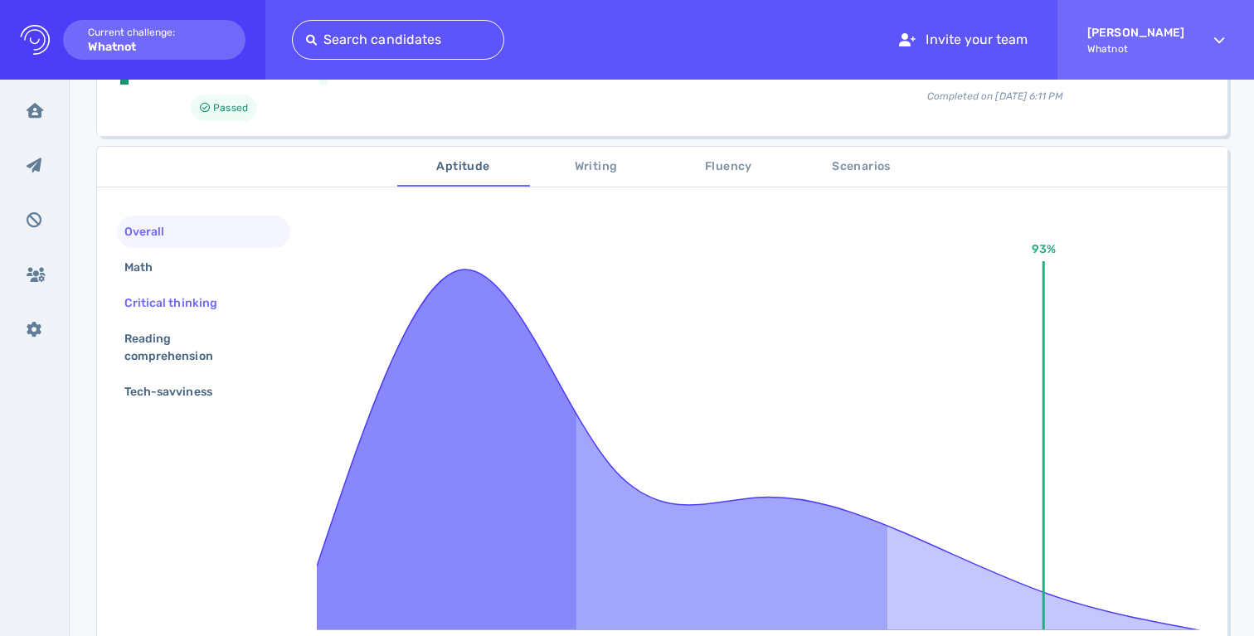
click at [189, 299] on div "Critical thinking" at bounding box center [179, 303] width 116 height 24
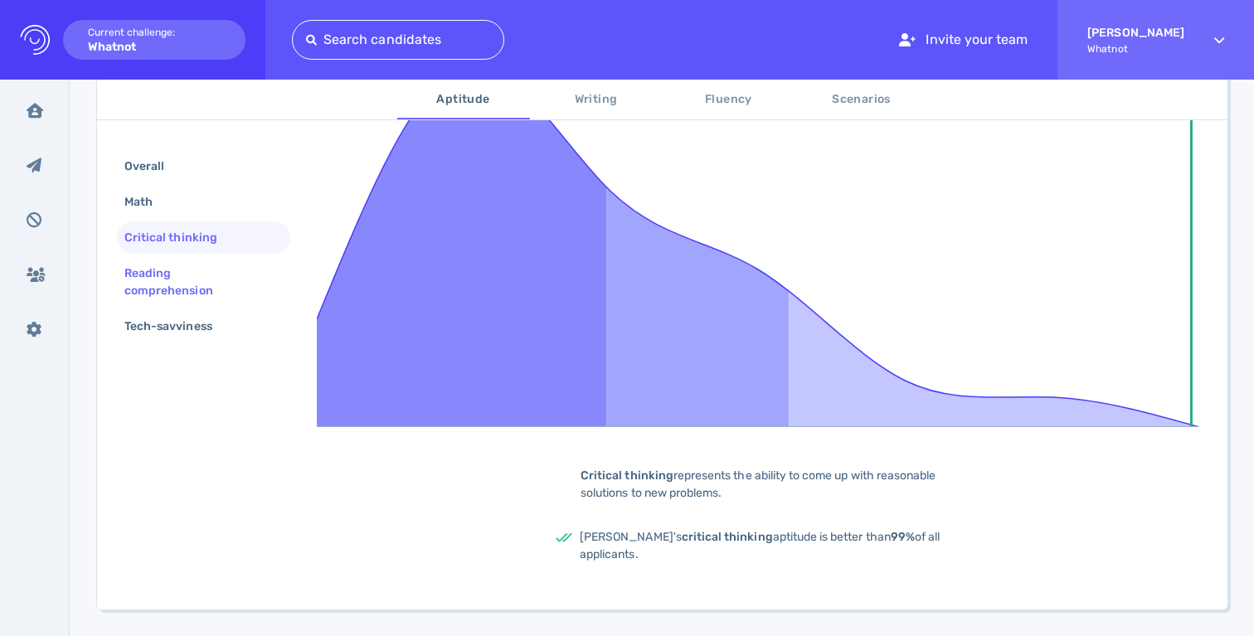
click at [153, 270] on div "Reading comprehension" at bounding box center [197, 281] width 152 height 41
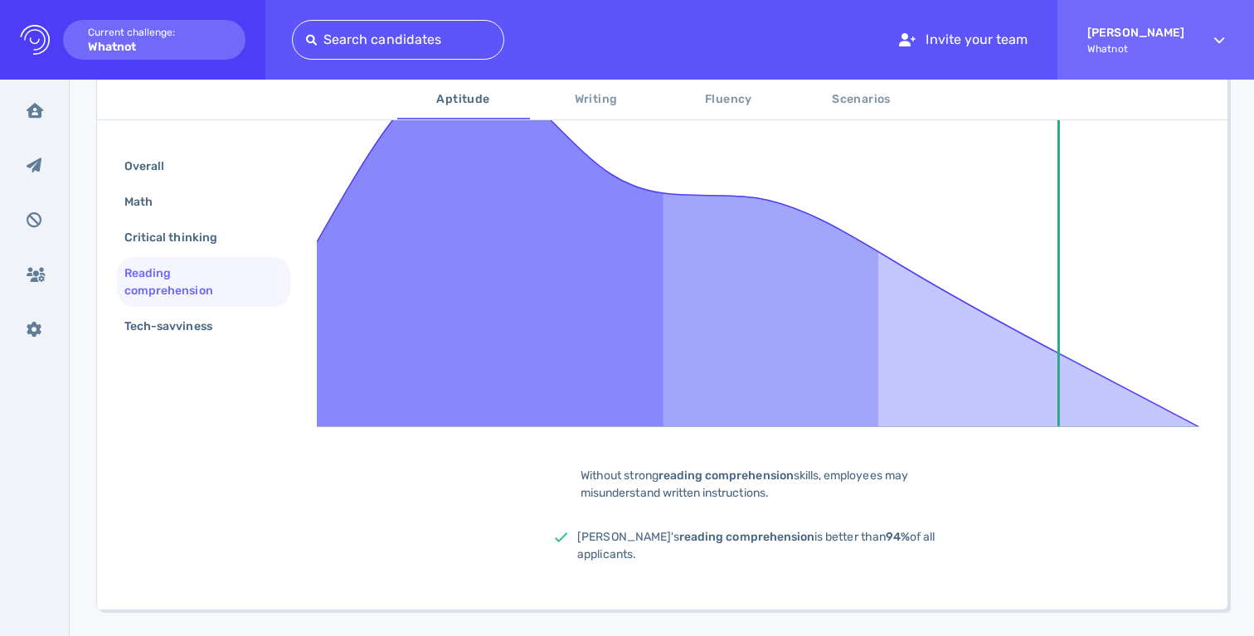
scroll to position [188, 0]
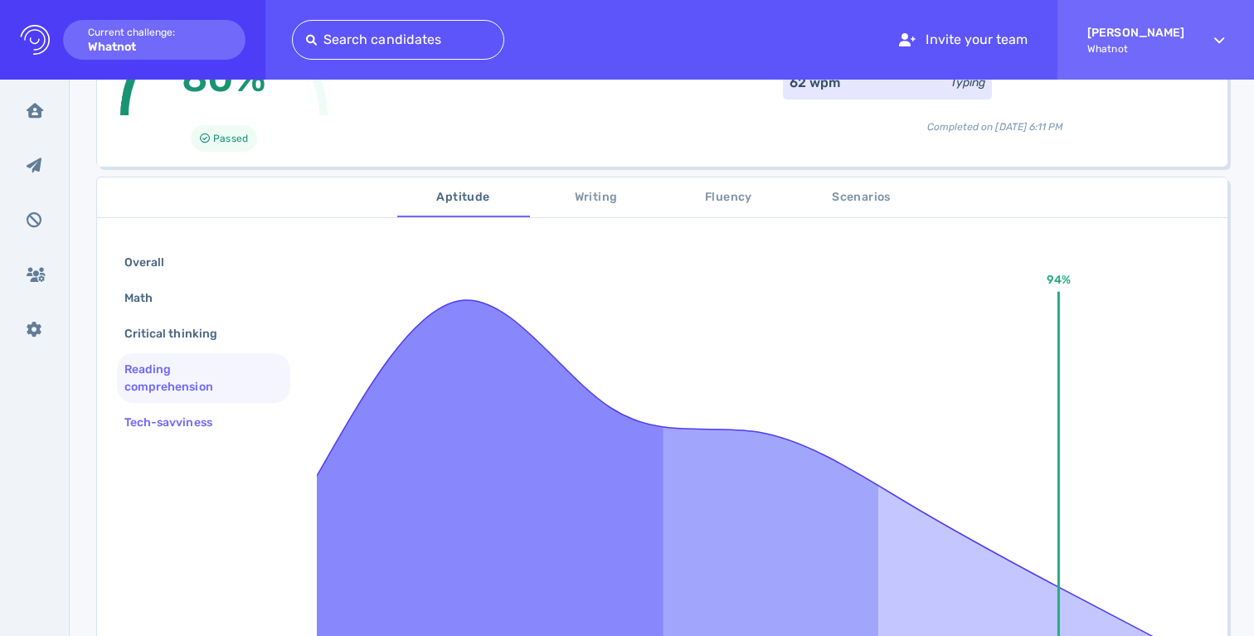
click at [192, 418] on div "Tech-savviness" at bounding box center [176, 422] width 111 height 24
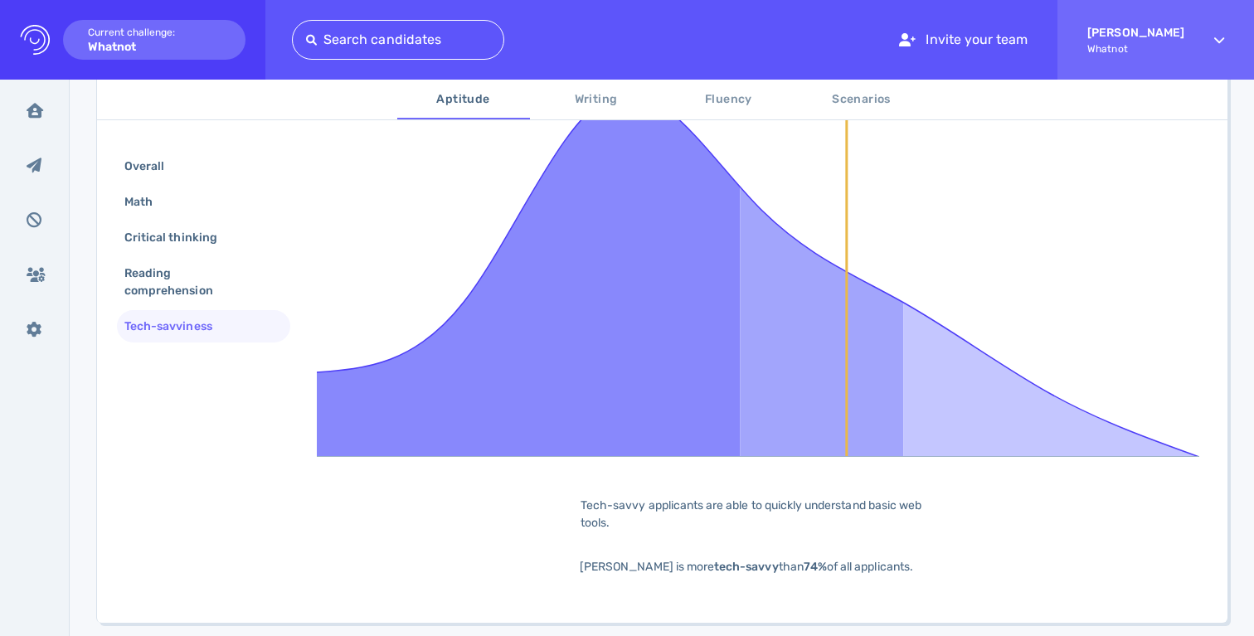
scroll to position [445, 0]
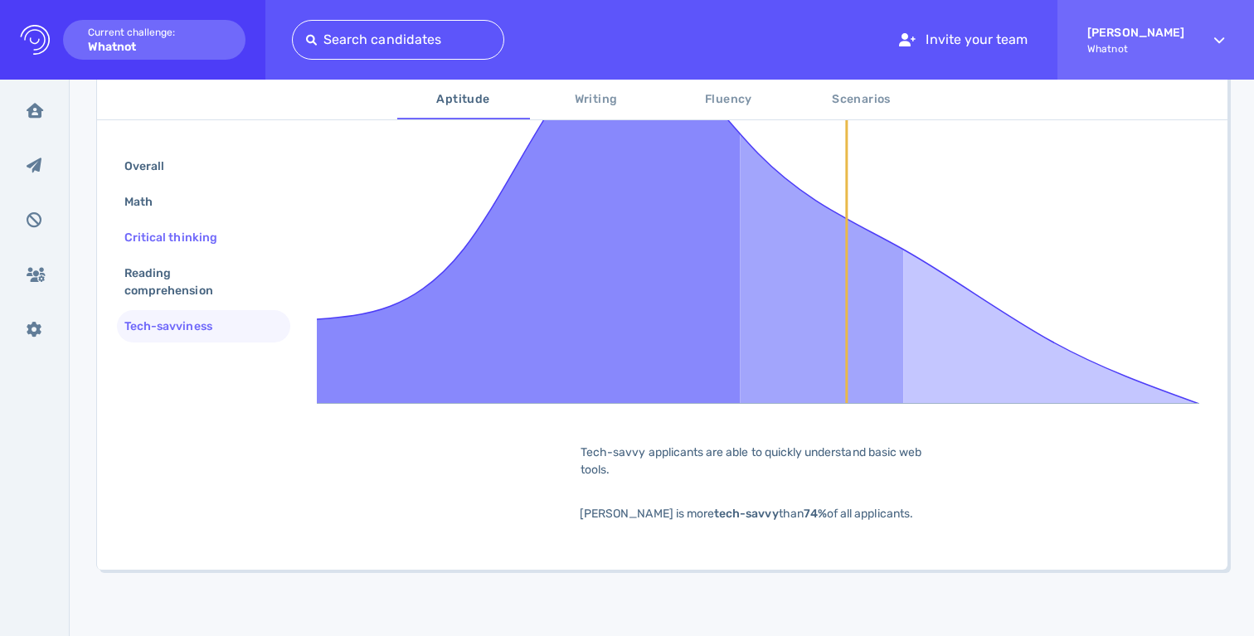
click at [179, 235] on div "Critical thinking" at bounding box center [179, 238] width 116 height 24
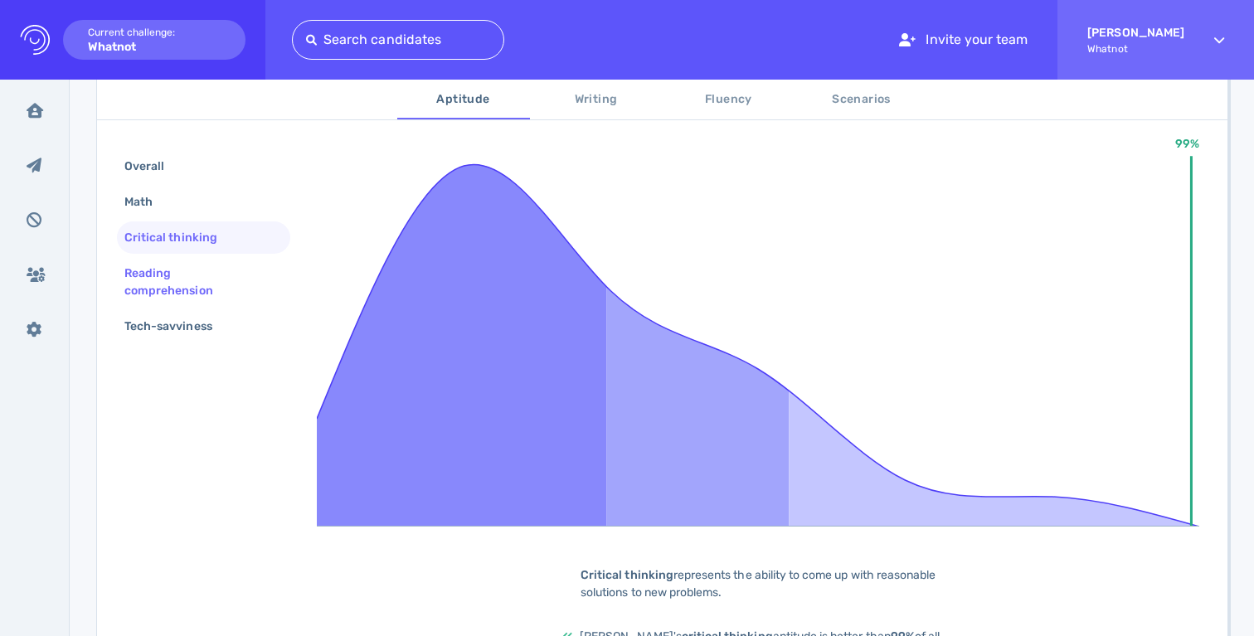
click at [152, 289] on div "Reading comprehension" at bounding box center [197, 281] width 152 height 41
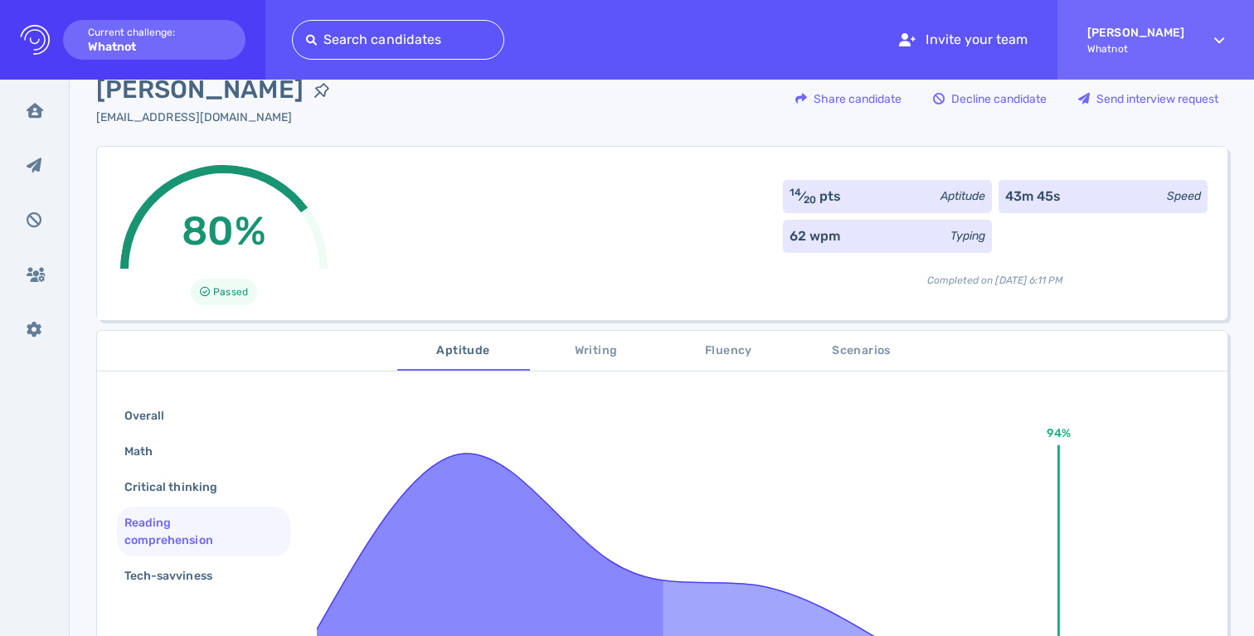
scroll to position [95, 0]
